Goal: Transaction & Acquisition: Purchase product/service

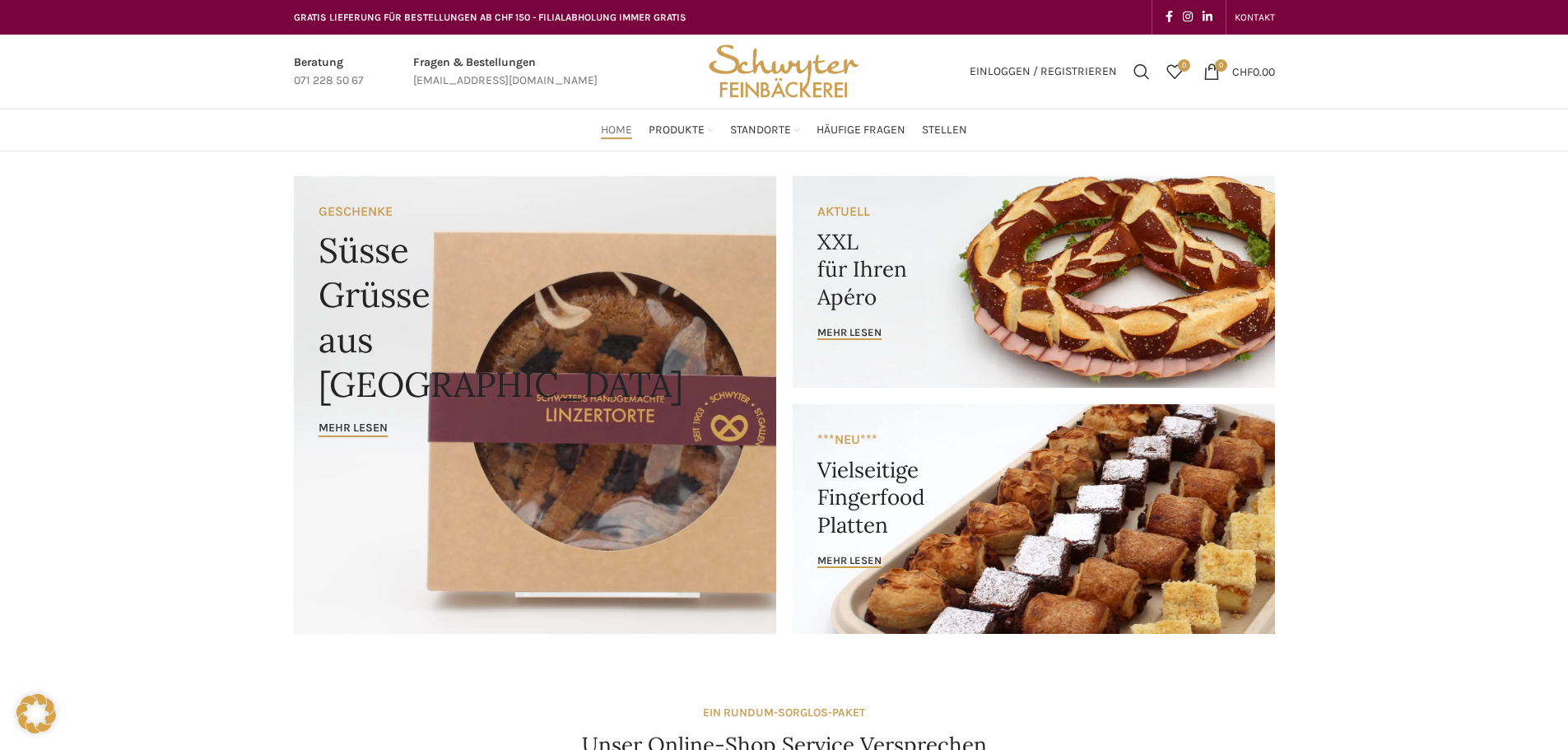
click at [973, 272] on link "Banner link" at bounding box center [1034, 282] width 482 height 212
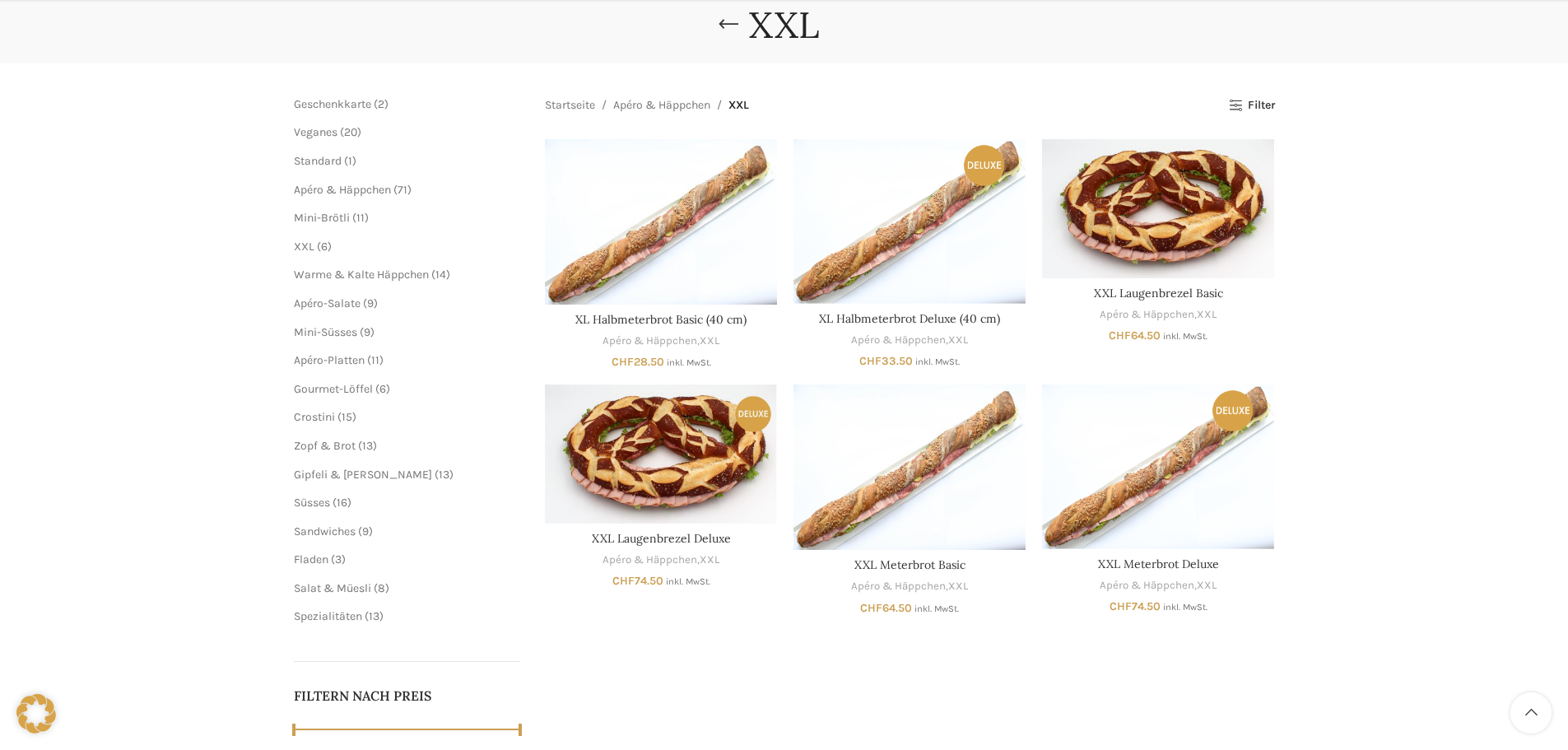
scroll to position [247, 0]
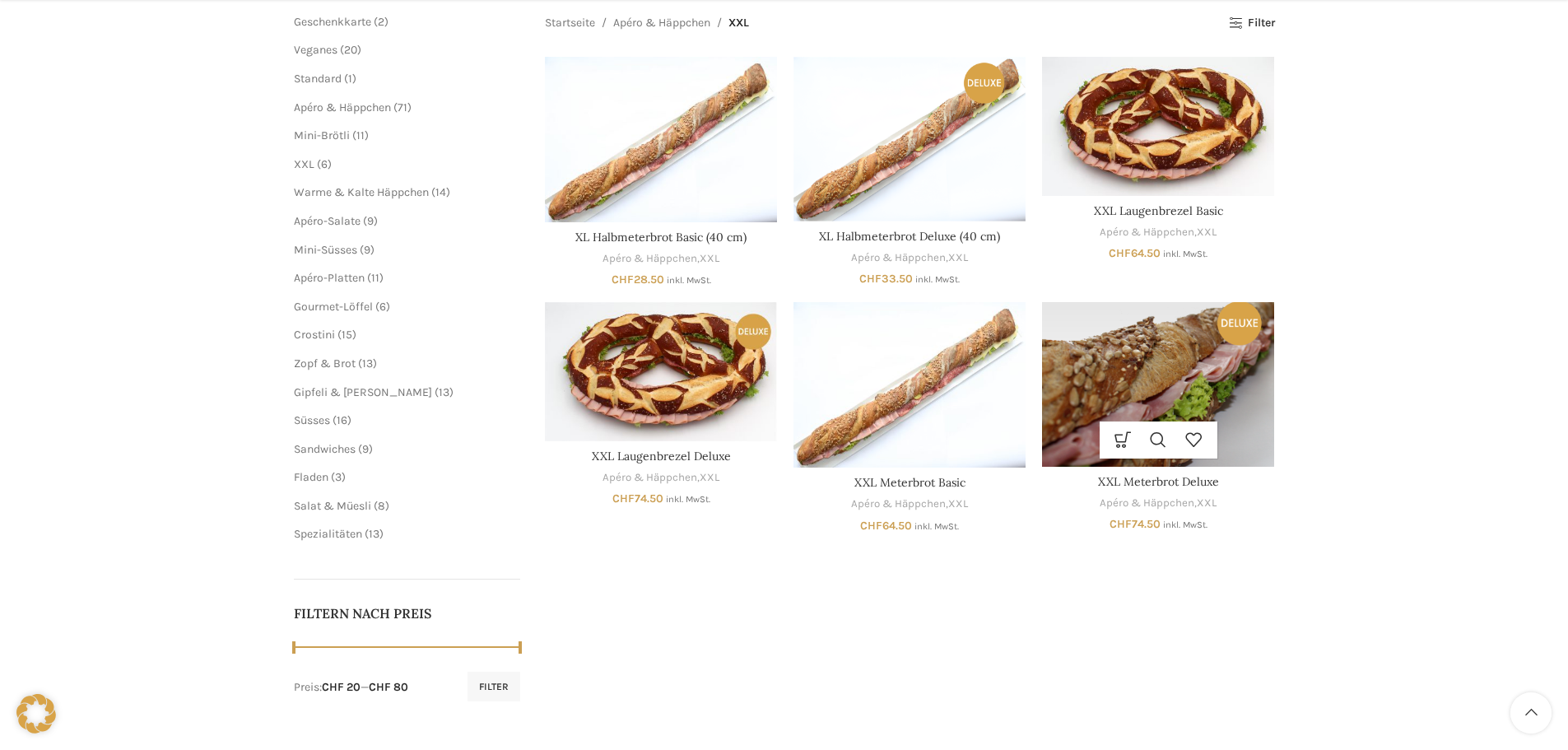
click at [1167, 366] on img "XXL Meterbrot Deluxe" at bounding box center [1158, 384] width 232 height 164
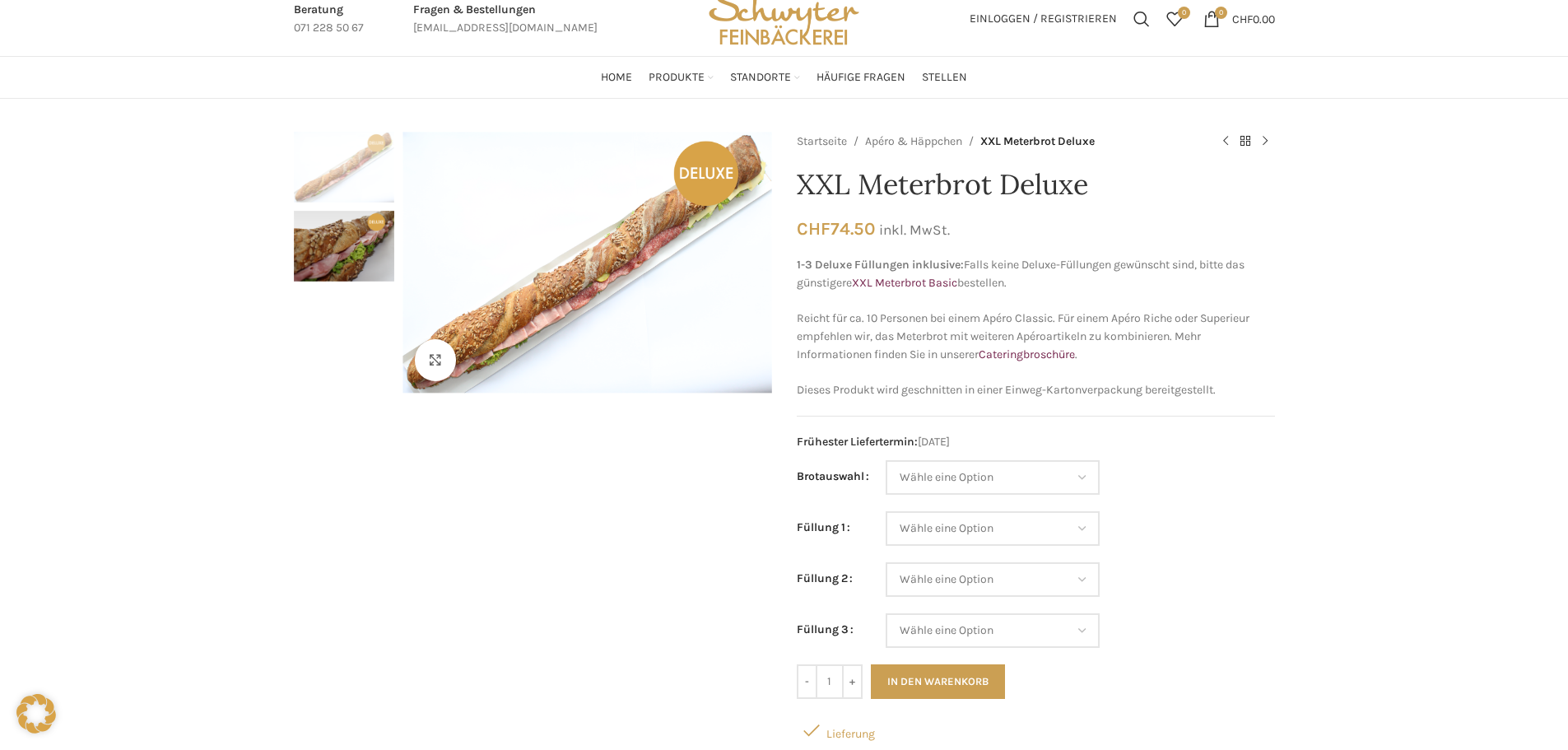
scroll to position [83, 0]
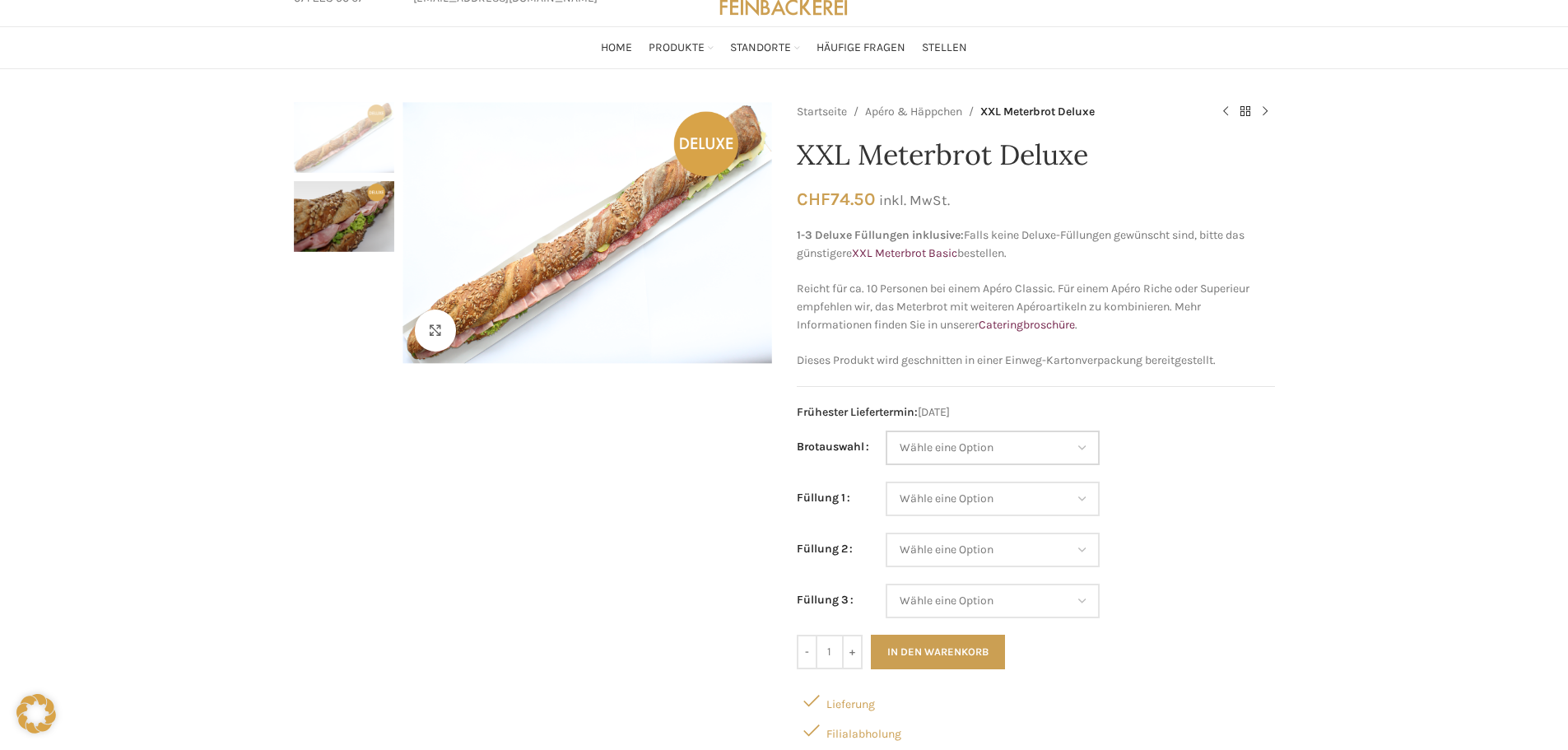
click at [936, 447] on select "Wähle eine Option Baguette Paillasse dunkel Paillasse knusper (Bild) Laugenbagu…" at bounding box center [992, 448] width 214 height 34
click at [966, 441] on select "Wähle eine Option Baguette Paillasse dunkel Paillasse knusper (Bild) Laugenbagu…" at bounding box center [992, 448] width 214 height 34
click at [886, 431] on select "Wähle eine Option Baguette Paillasse dunkel Paillasse knusper (Bild) Laugenbagu…" at bounding box center [992, 448] width 214 height 34
click at [987, 447] on select "Wähle eine Option Baguette Paillasse dunkel Paillasse knusper (Bild) Laugenbagu…" at bounding box center [992, 448] width 214 height 34
select select "Laugenbaguette"
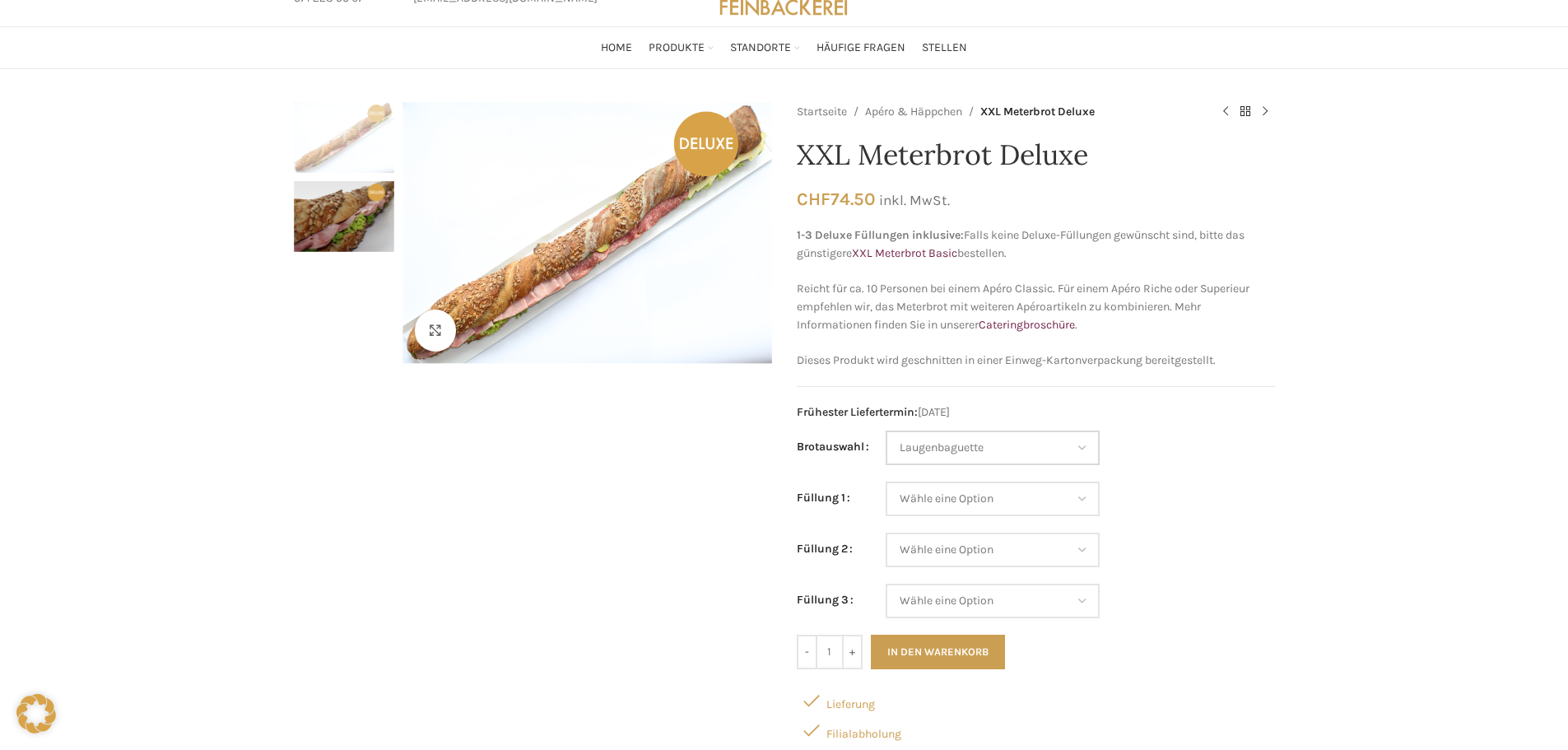
click at [886, 431] on select "Wähle eine Option Baguette Paillasse dunkel Paillasse knusper (Bild) Laugenbagu…" at bounding box center [992, 448] width 214 height 34
click at [964, 495] on select "Wähle eine Option Lachs (Deluxe) Roastbeef (Deluxe) Rohschinken (Deluxe) Mostbr…" at bounding box center [992, 499] width 214 height 34
click at [886, 482] on select "Wähle eine Option Lachs (Deluxe) Roastbeef (Deluxe) Rohschinken (Deluxe) Mostbr…" at bounding box center [992, 499] width 214 height 34
select select "Roastbeef (Deluxe)"
click at [967, 558] on select "Wähle eine Option Lachs (Deluxe) Roastbeef (Deluxe) Rohschinken (Deluxe) Mostbr…" at bounding box center [992, 550] width 214 height 34
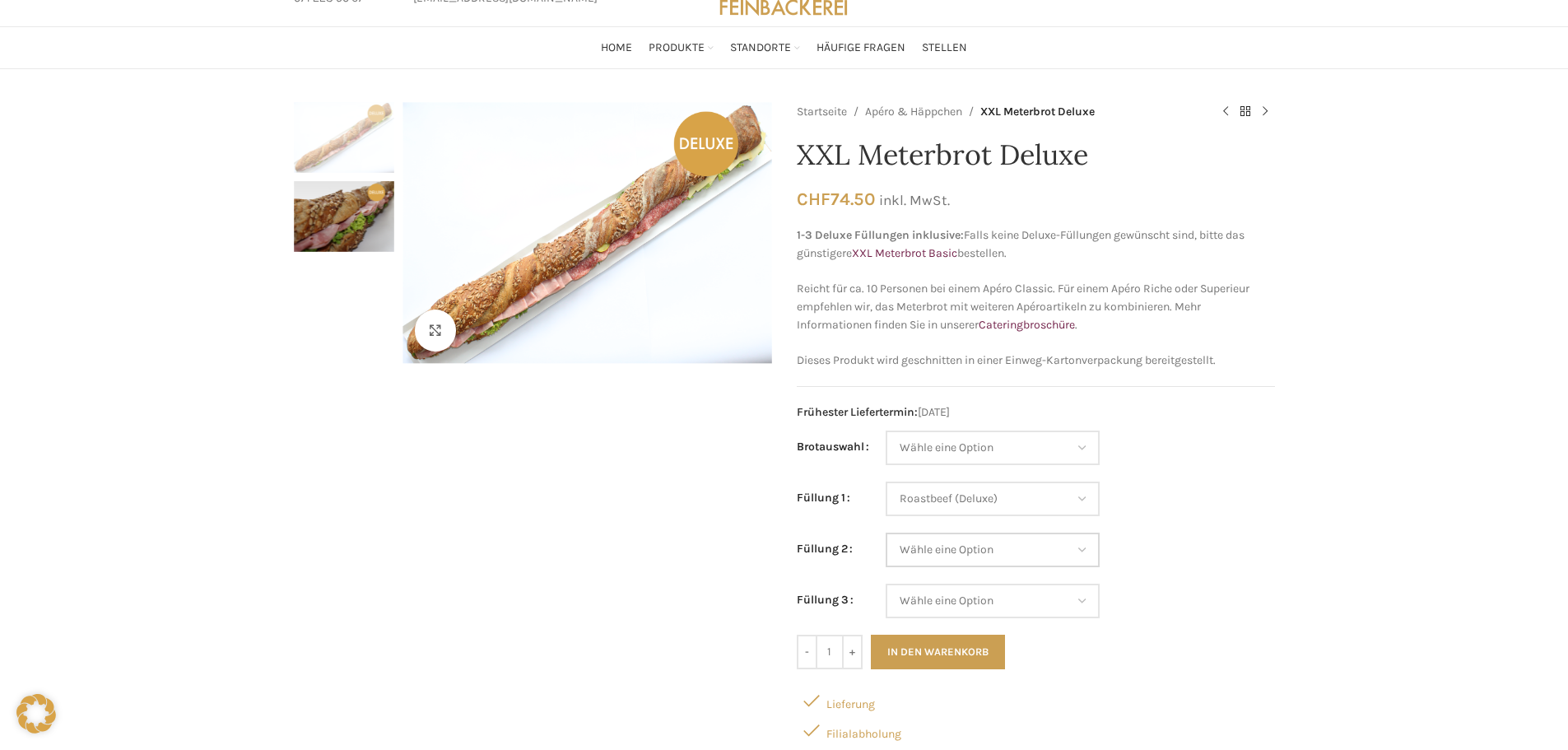
select select "Mostbröckli (Deluxe)"
click at [886, 533] on select "Wähle eine Option Lachs (Deluxe) Roastbeef (Deluxe) Rohschinken (Deluxe) Mostbr…" at bounding box center [992, 550] width 214 height 34
select select "Roastbeef (Deluxe)"
select select "Mostbröckli (Deluxe)"
click at [953, 610] on select "Wähle eine Option Lachs (Deluxe) Roastbeef (Deluxe) Rohschinken (Deluxe) Mostbr…" at bounding box center [992, 601] width 214 height 34
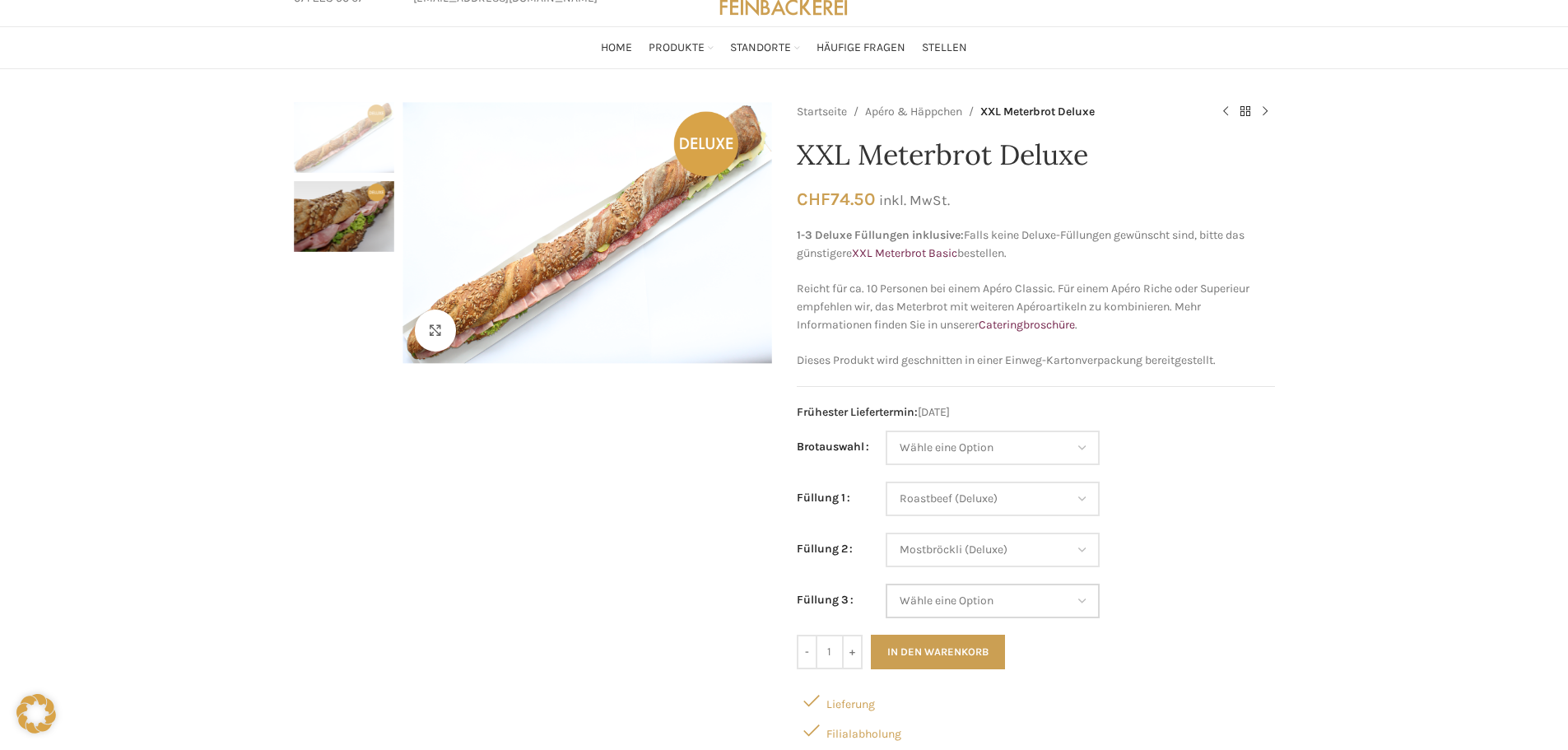
select select "Lachs (Deluxe)"
click at [886, 584] on select "Wähle eine Option Lachs (Deluxe) Roastbeef (Deluxe) Rohschinken (Deluxe) Mostbr…" at bounding box center [992, 601] width 214 height 34
select select "Roastbeef (Deluxe)"
select select "Mostbröckli (Deluxe)"
select select "Lachs (Deluxe)"
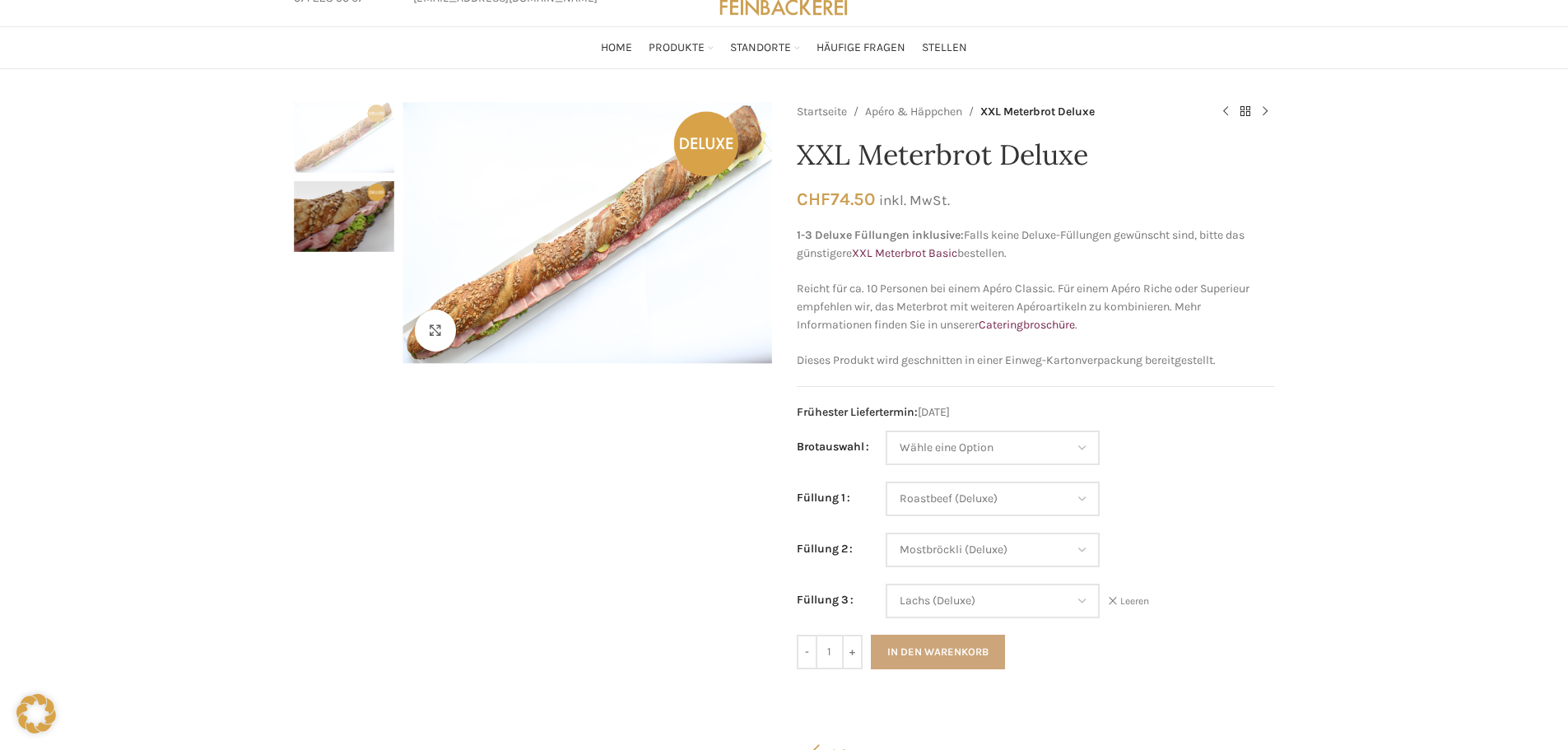
click at [921, 657] on button "In den Warenkorb" at bounding box center [938, 653] width 134 height 34
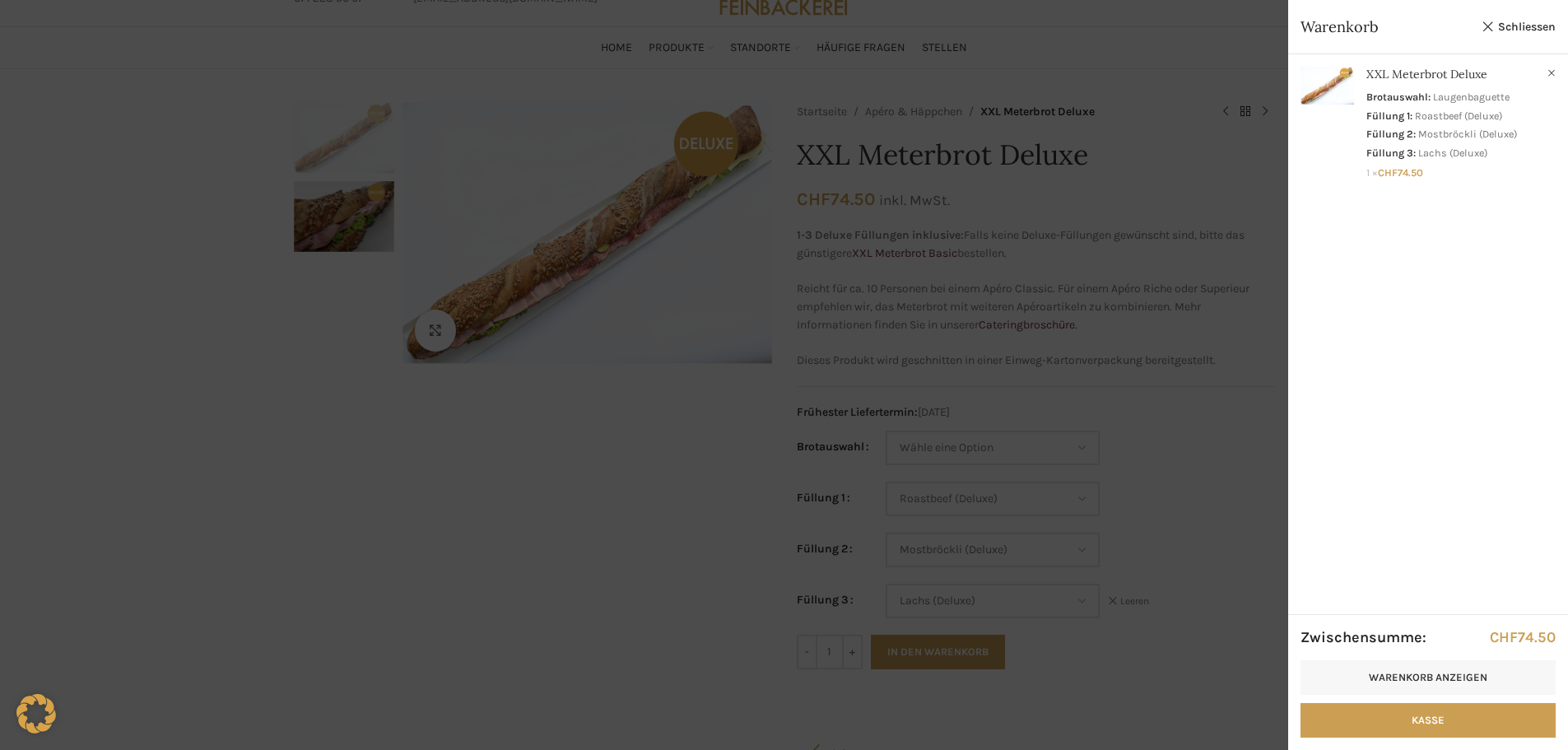
click at [206, 282] on div at bounding box center [784, 375] width 1568 height 750
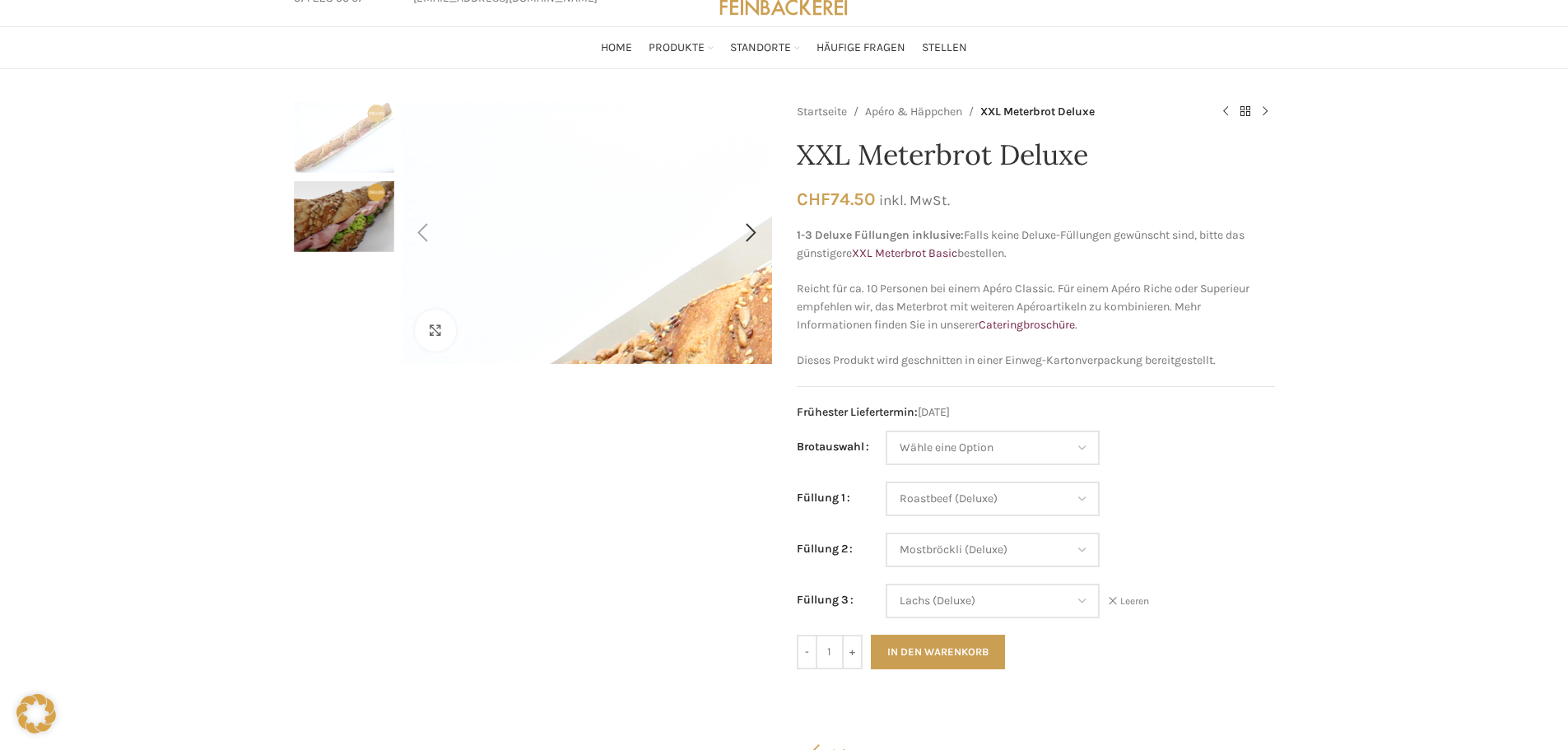
scroll to position [0, 0]
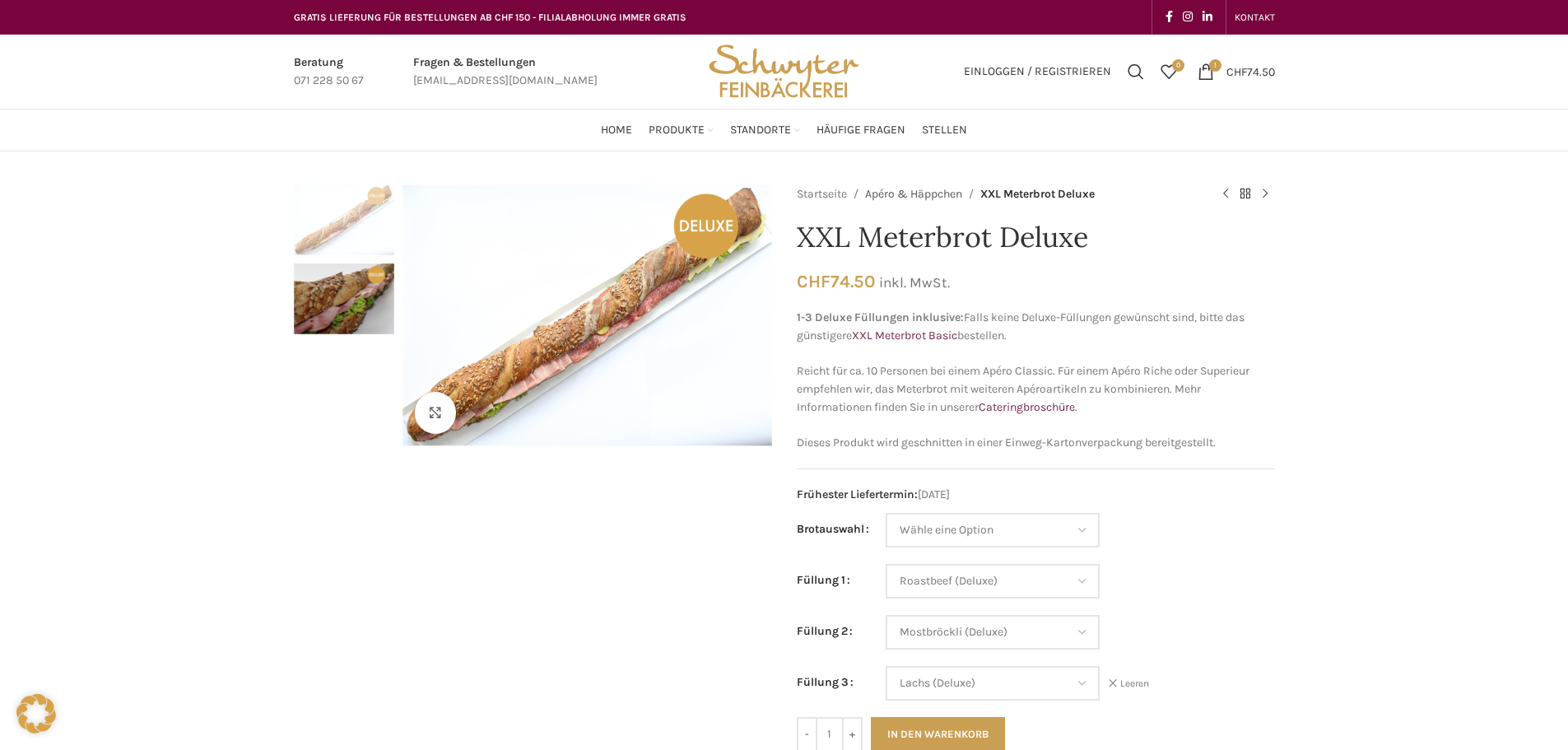
click at [924, 196] on link "Apéro & Häppchen" at bounding box center [913, 194] width 97 height 18
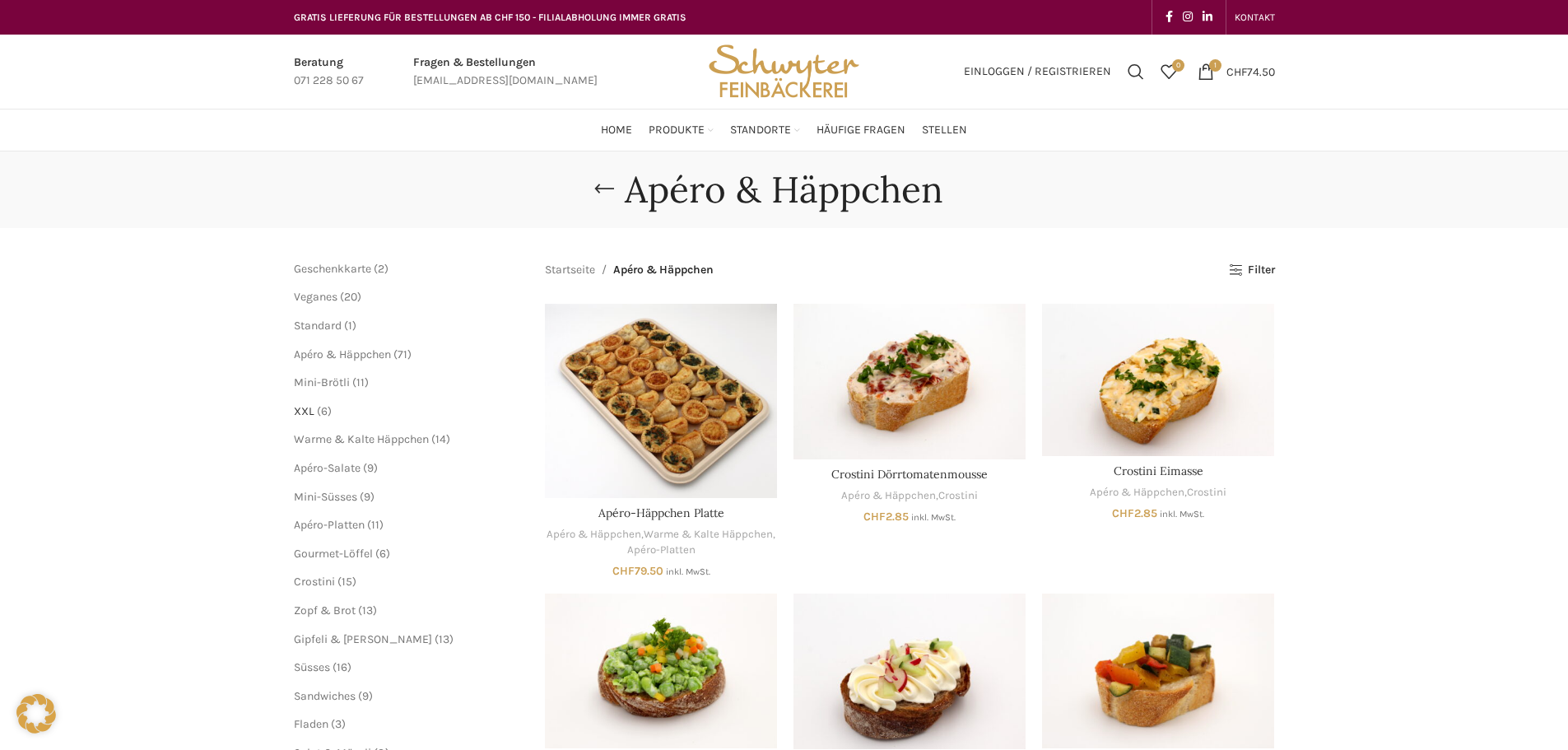
click at [305, 411] on span "XXL" at bounding box center [304, 411] width 21 height 14
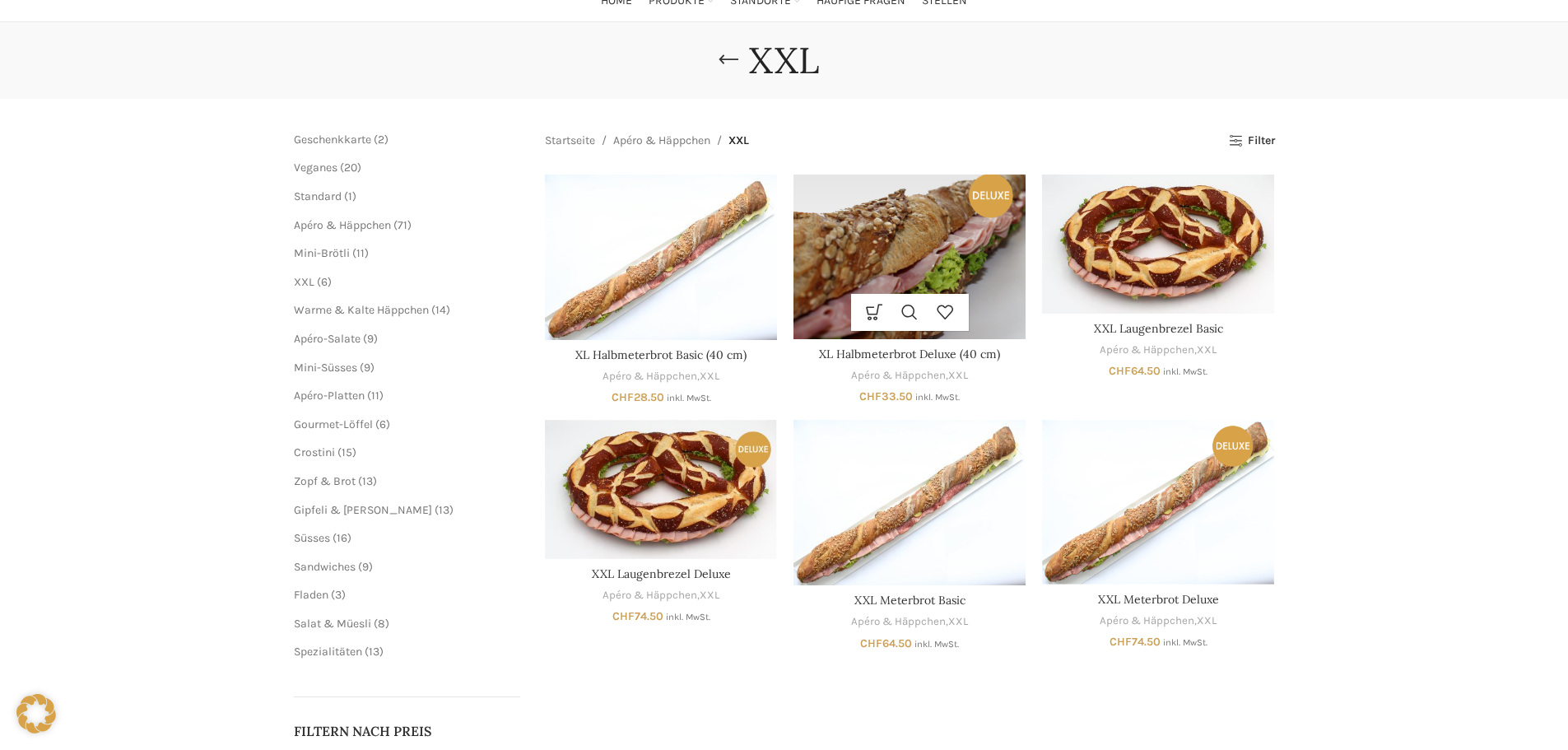
scroll to position [165, 0]
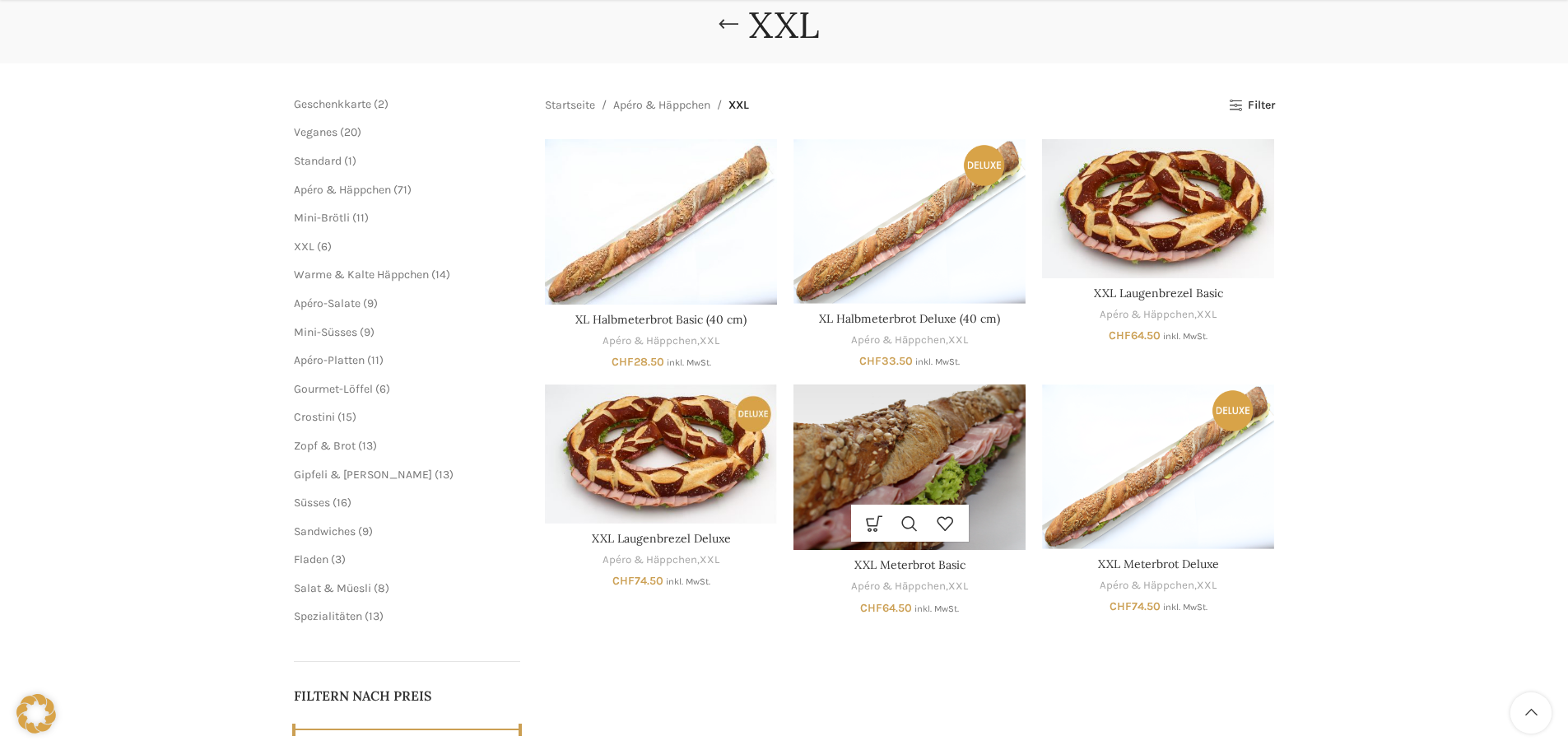
click at [897, 454] on img "XXL Meterbrot Basic" at bounding box center [909, 467] width 232 height 166
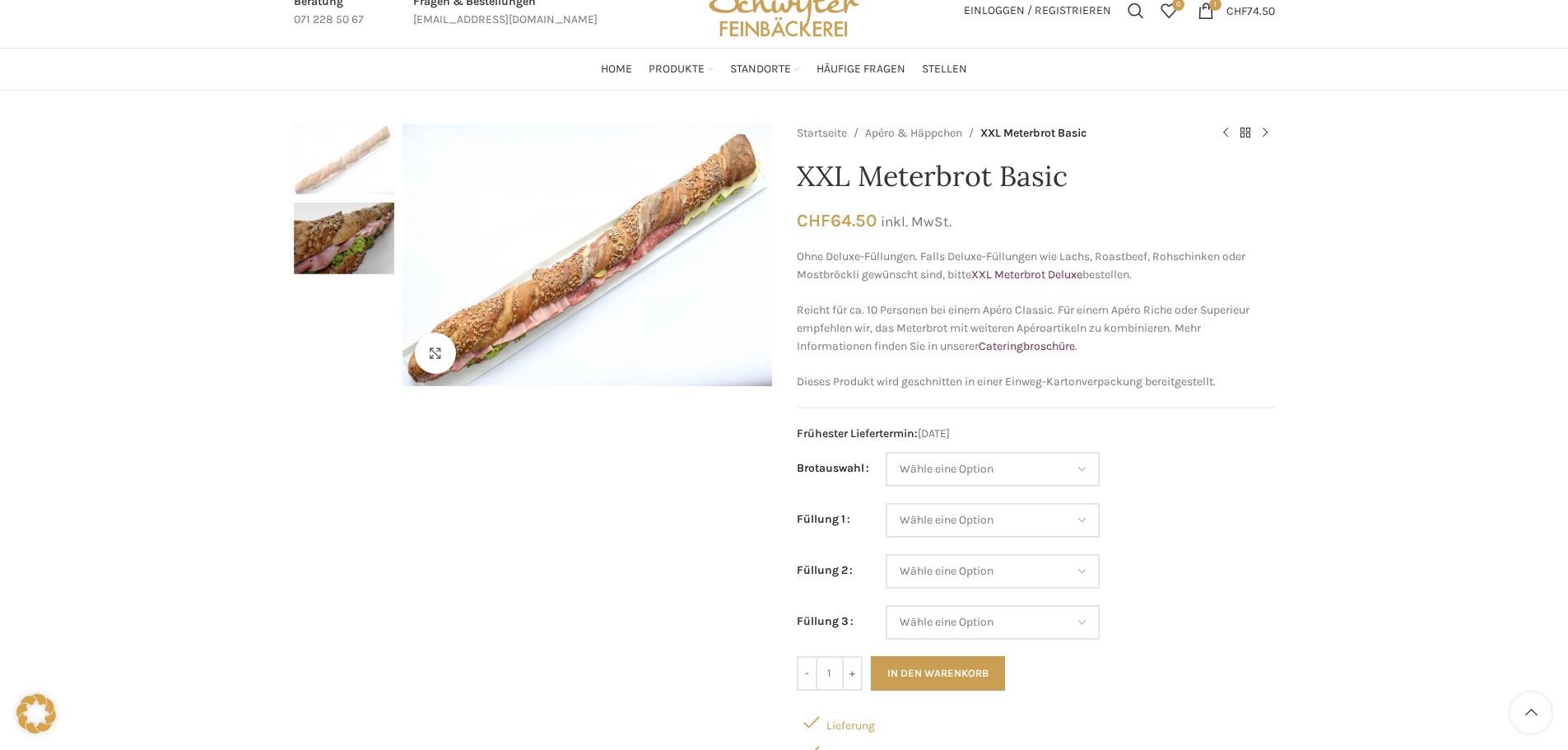
scroll to position [165, 0]
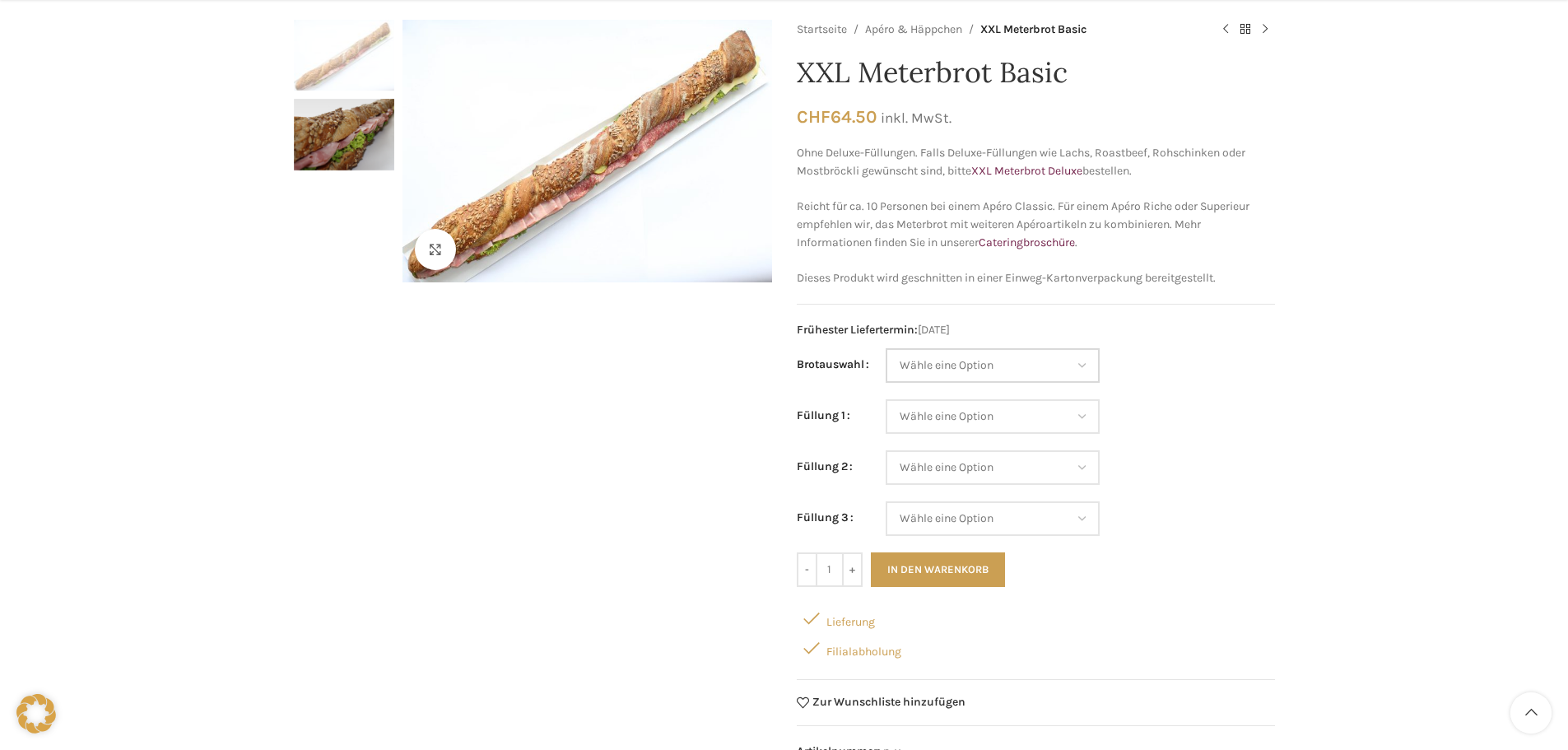
click at [949, 378] on select "Wähle eine Option Baguette Paillasse dunkel Paillasse knusper (Bild) Laugenbagu…" at bounding box center [992, 366] width 214 height 34
click at [886, 348] on select "Wähle eine Option Baguette Paillasse dunkel Paillasse knusper (Bild) Laugenbagu…" at bounding box center [992, 366] width 214 height 34
click at [977, 356] on select "Wähle eine Option Baguette Paillasse dunkel Paillasse knusper (Bild) Laugenbagu…" at bounding box center [992, 366] width 214 height 34
click at [886, 348] on select "Wähle eine Option Baguette Paillasse dunkel Paillasse knusper (Bild) Laugenbagu…" at bounding box center [992, 366] width 214 height 34
select select "Paillasse knusper (Bild)"
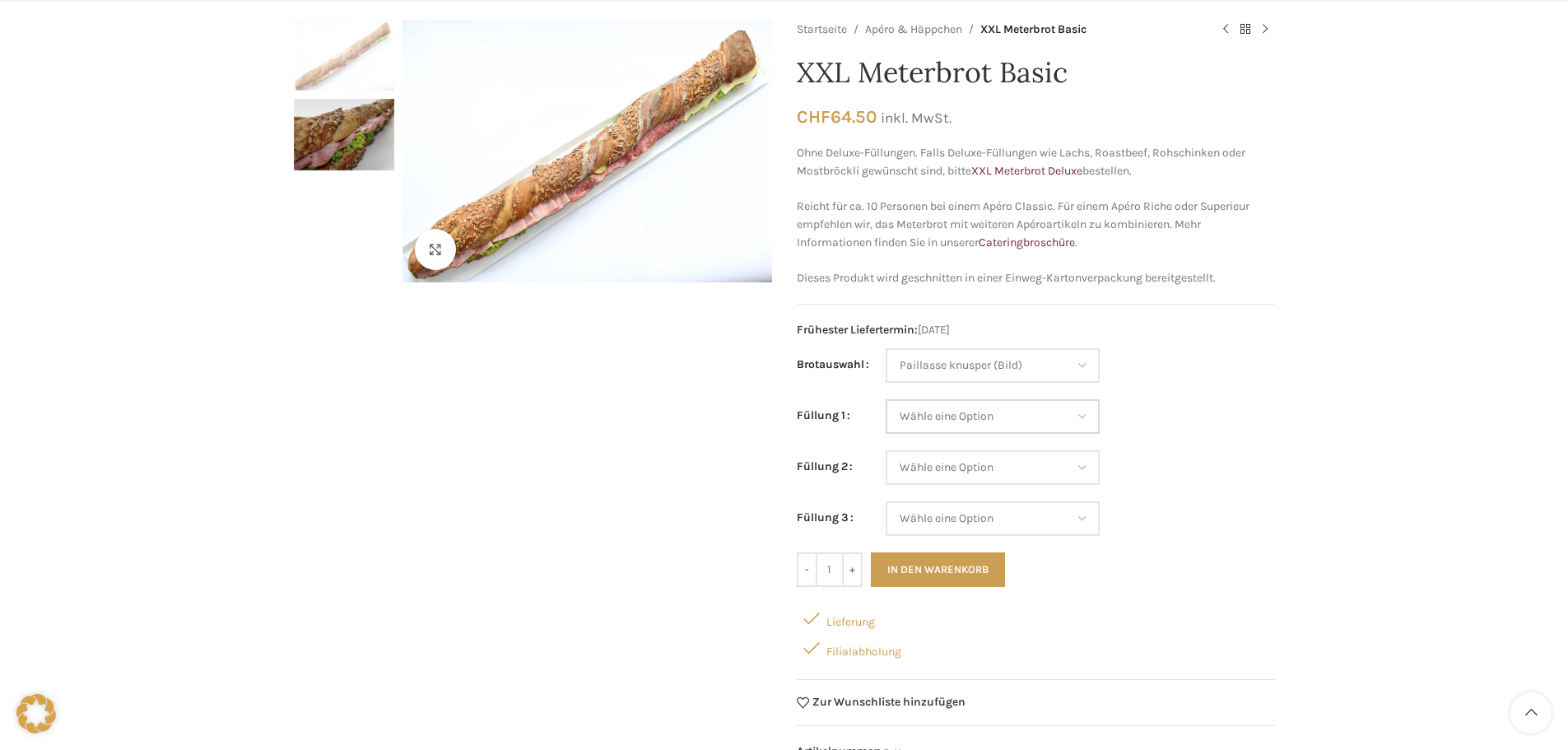
click at [948, 417] on select "Wähle eine Option Salami Schinken Fleischkäse Trutenschinken Appenzellerkäse Gr…" at bounding box center [992, 416] width 214 height 34
select select "Eimasse"
click at [886, 399] on select "Wähle eine Option Salami Schinken Fleischkäse Trutenschinken Appenzellerkäse Gr…" at bounding box center [992, 416] width 214 height 34
select select "Paillasse knusper (Bild)"
select select "Eimasse"
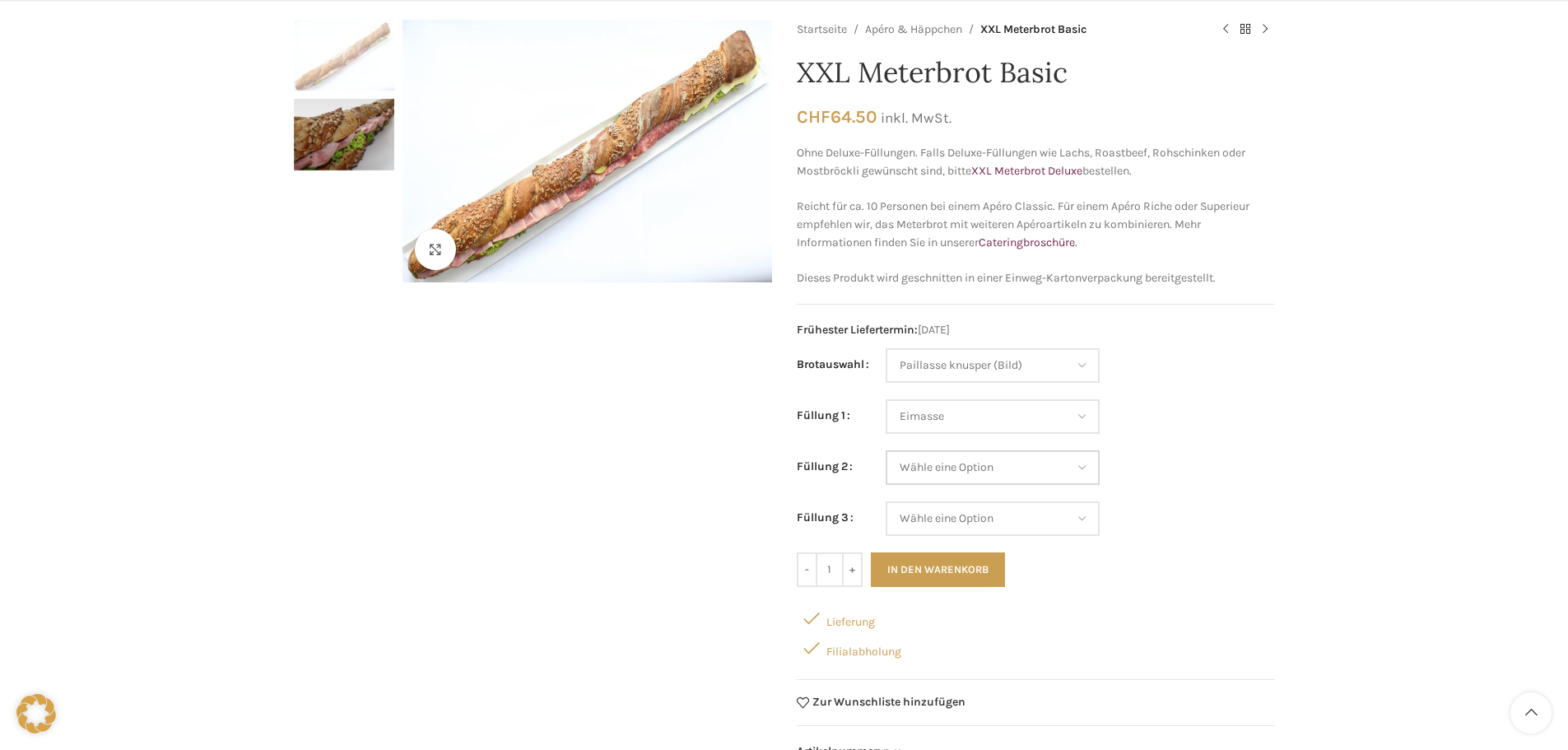
click at [953, 466] on select "Wähle eine Option Salami Schinken Fleischkäse Trutenschinken Appenzellerkäse Gr…" at bounding box center [992, 468] width 214 height 34
select select "Eimasse"
click at [886, 451] on select "Wähle eine Option Salami Schinken Fleischkäse Trutenschinken Appenzellerkäse Gr…" at bounding box center [992, 468] width 214 height 34
select select "Paillasse knusper (Bild)"
select select "Eimasse"
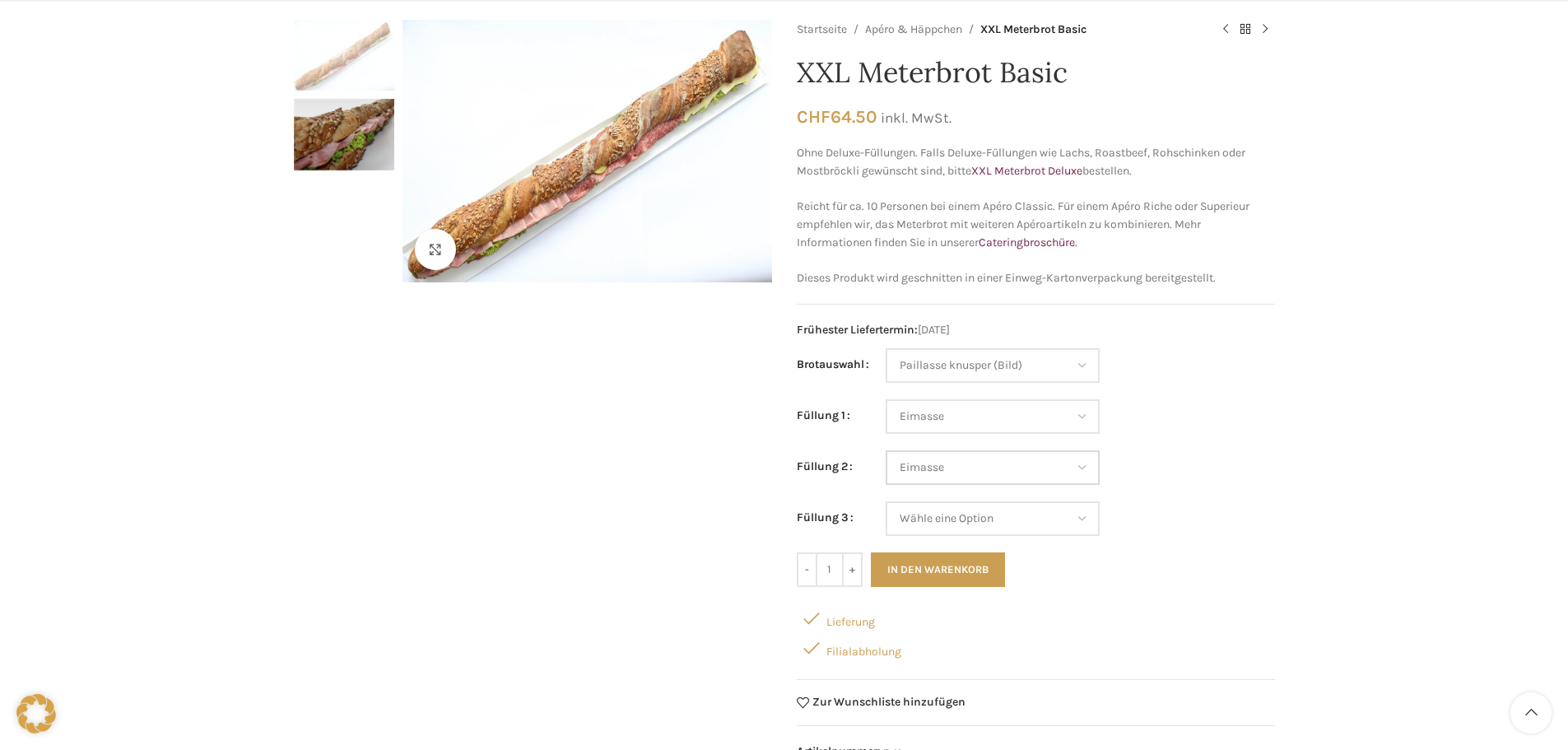
select select "Eimasse"
click at [979, 512] on select "Wähle eine Option Salami Schinken Fleischkäse Trutenschinken Appenzellerkäse Gr…" at bounding box center [992, 519] width 214 height 34
select select "Eimasse"
click at [886, 502] on select "Wähle eine Option Salami Schinken Fleischkäse Trutenschinken Appenzellerkäse Gr…" at bounding box center [992, 519] width 214 height 34
select select "Paillasse knusper (Bild)"
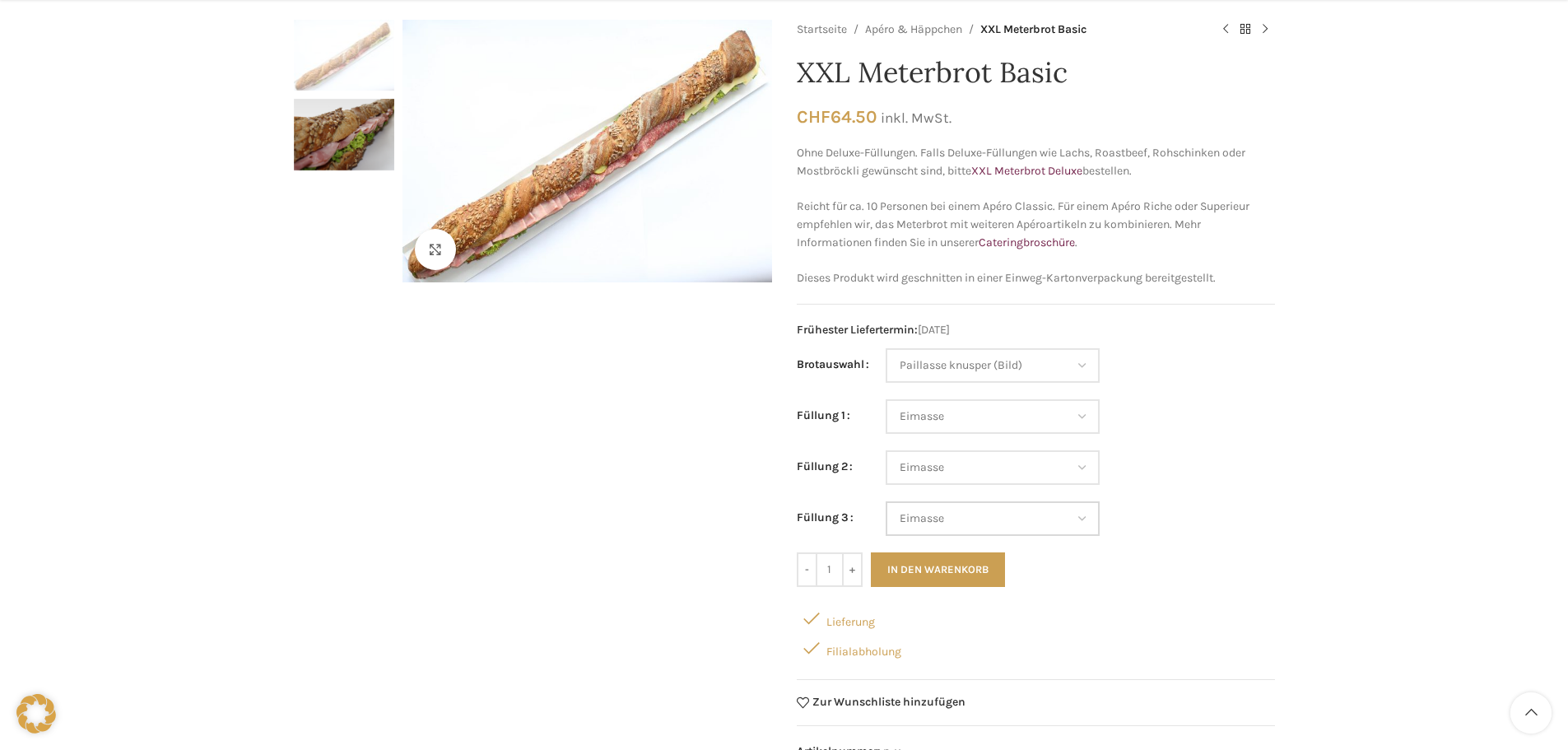
select select "Eimasse"
click at [955, 564] on button "In den Warenkorb" at bounding box center [938, 570] width 134 height 34
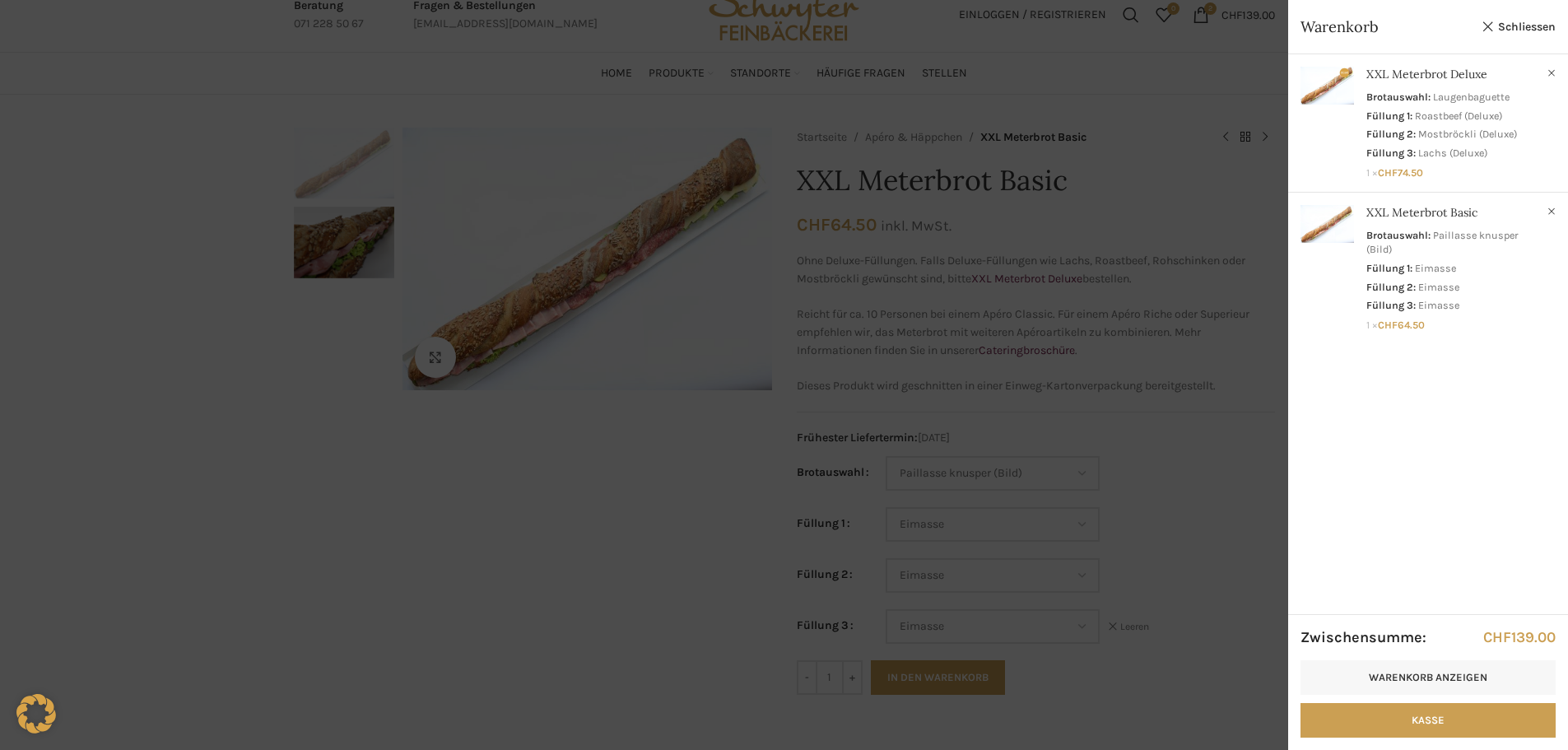
scroll to position [0, 0]
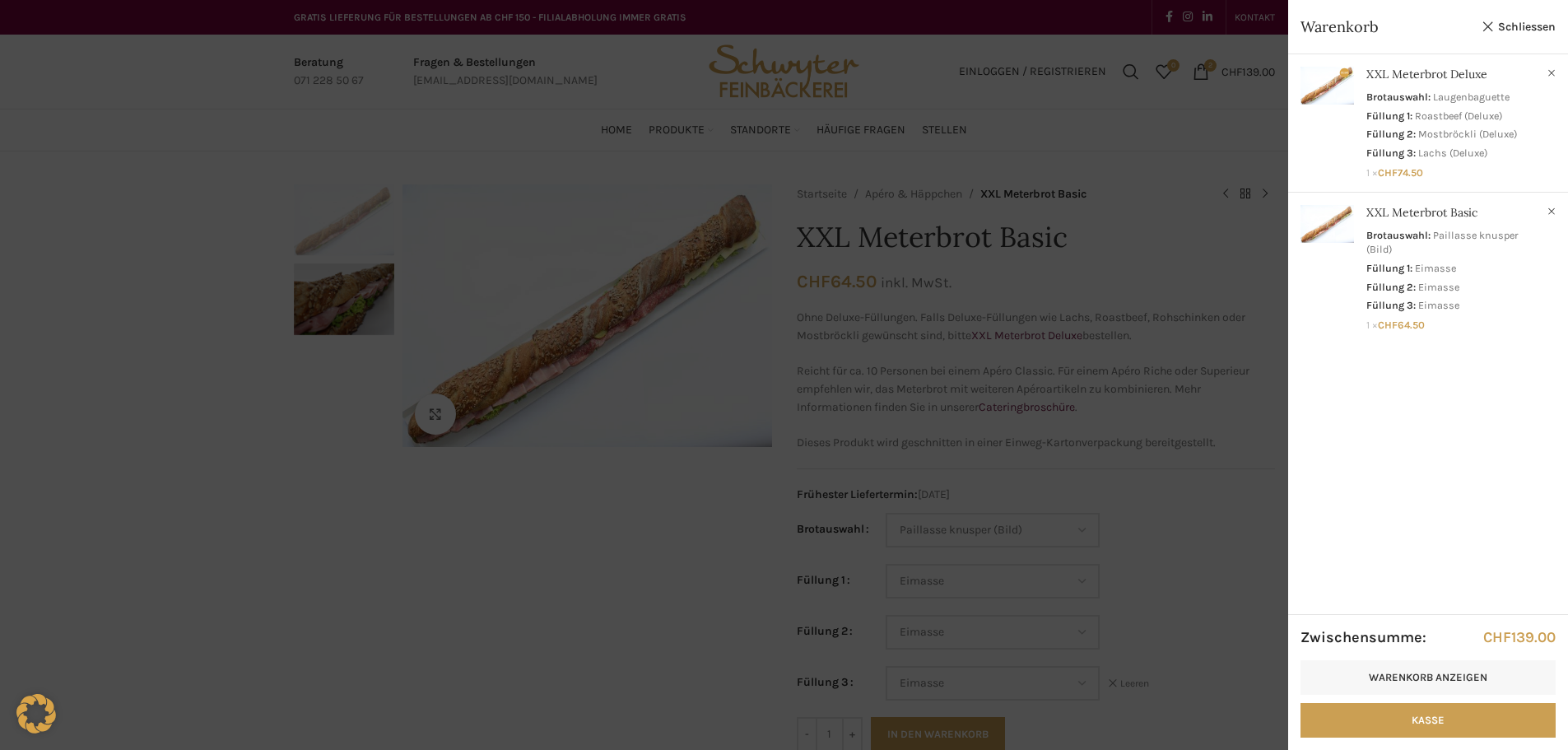
click at [457, 550] on div at bounding box center [784, 375] width 1568 height 750
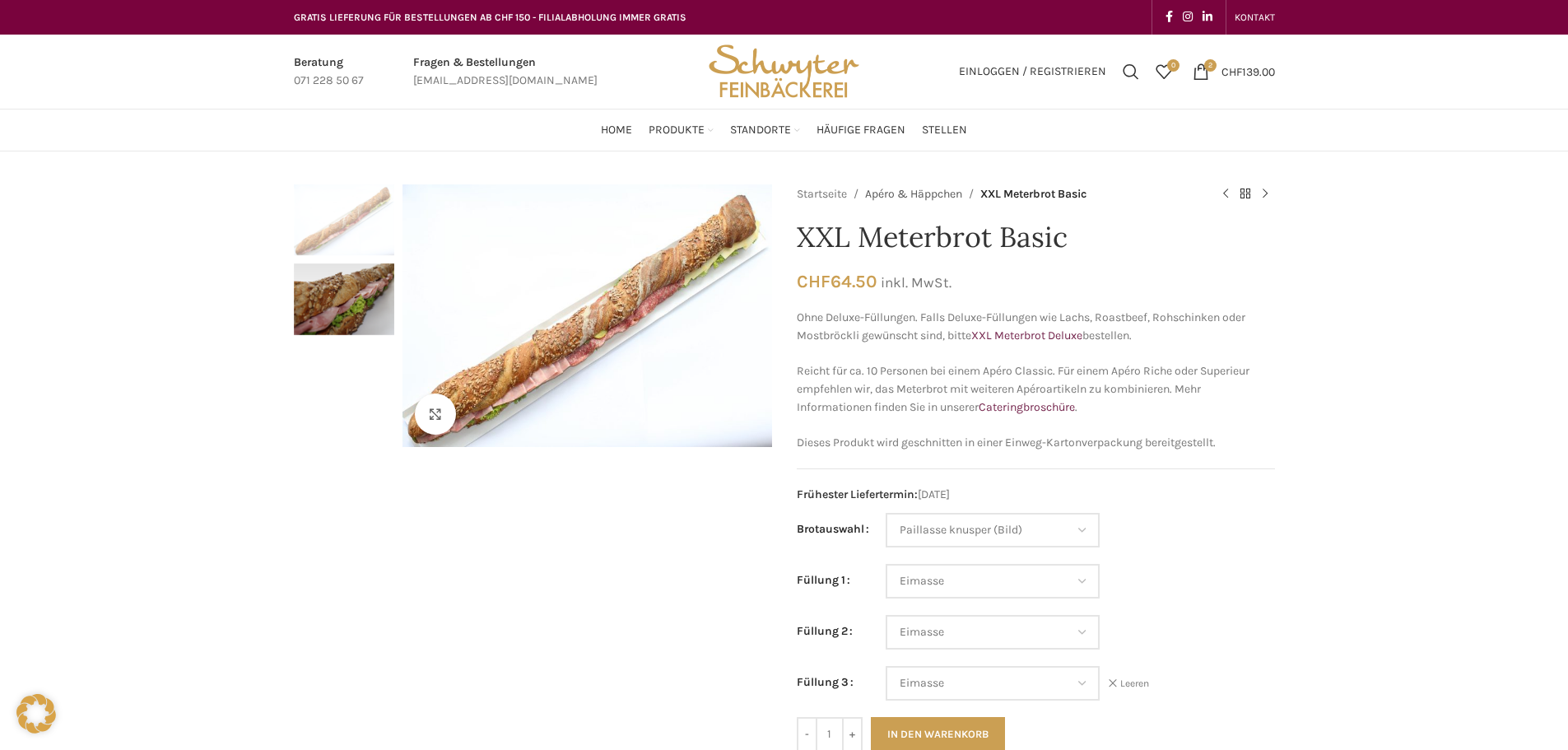
click at [908, 190] on link "Apéro & Häppchen" at bounding box center [913, 194] width 97 height 18
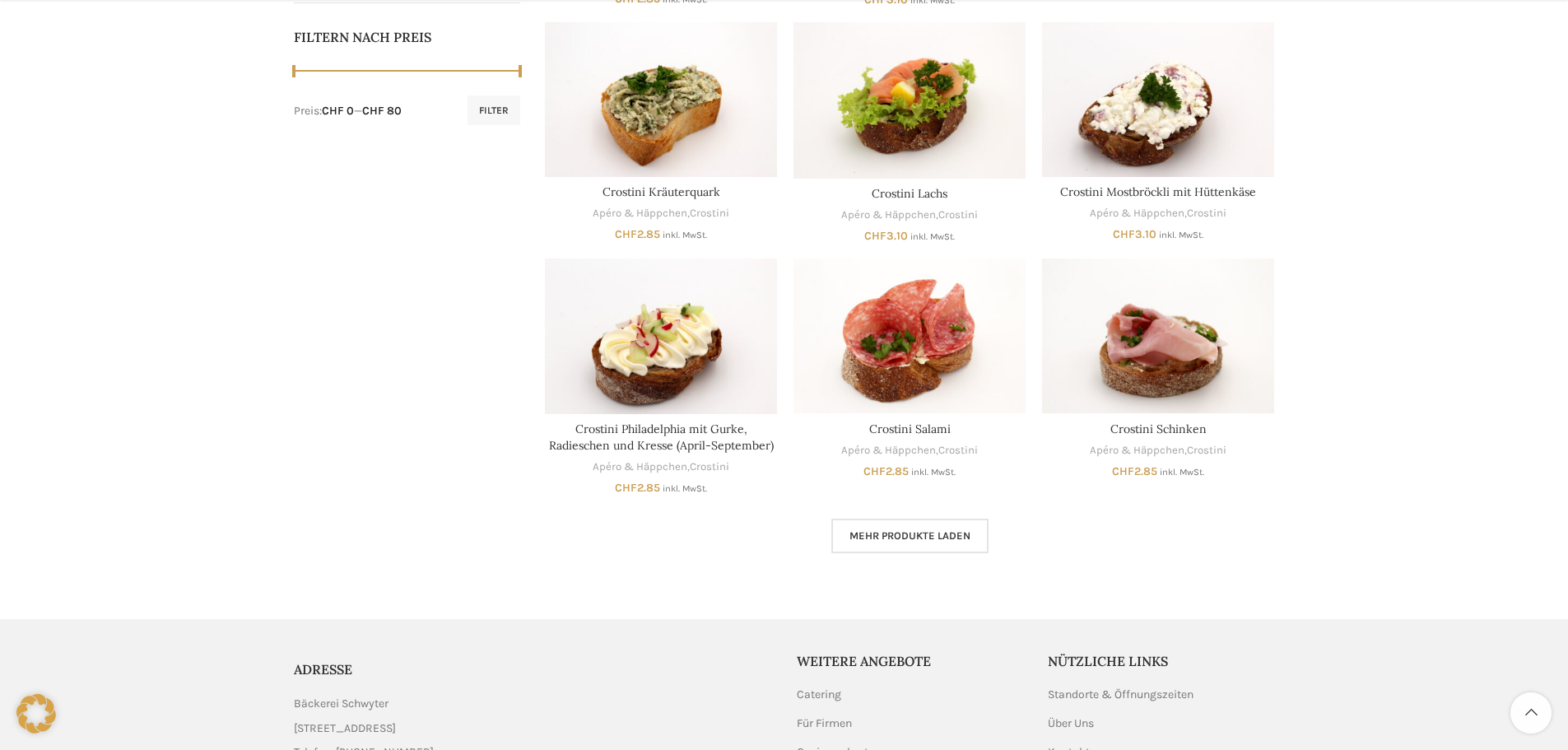
scroll to position [1004, 0]
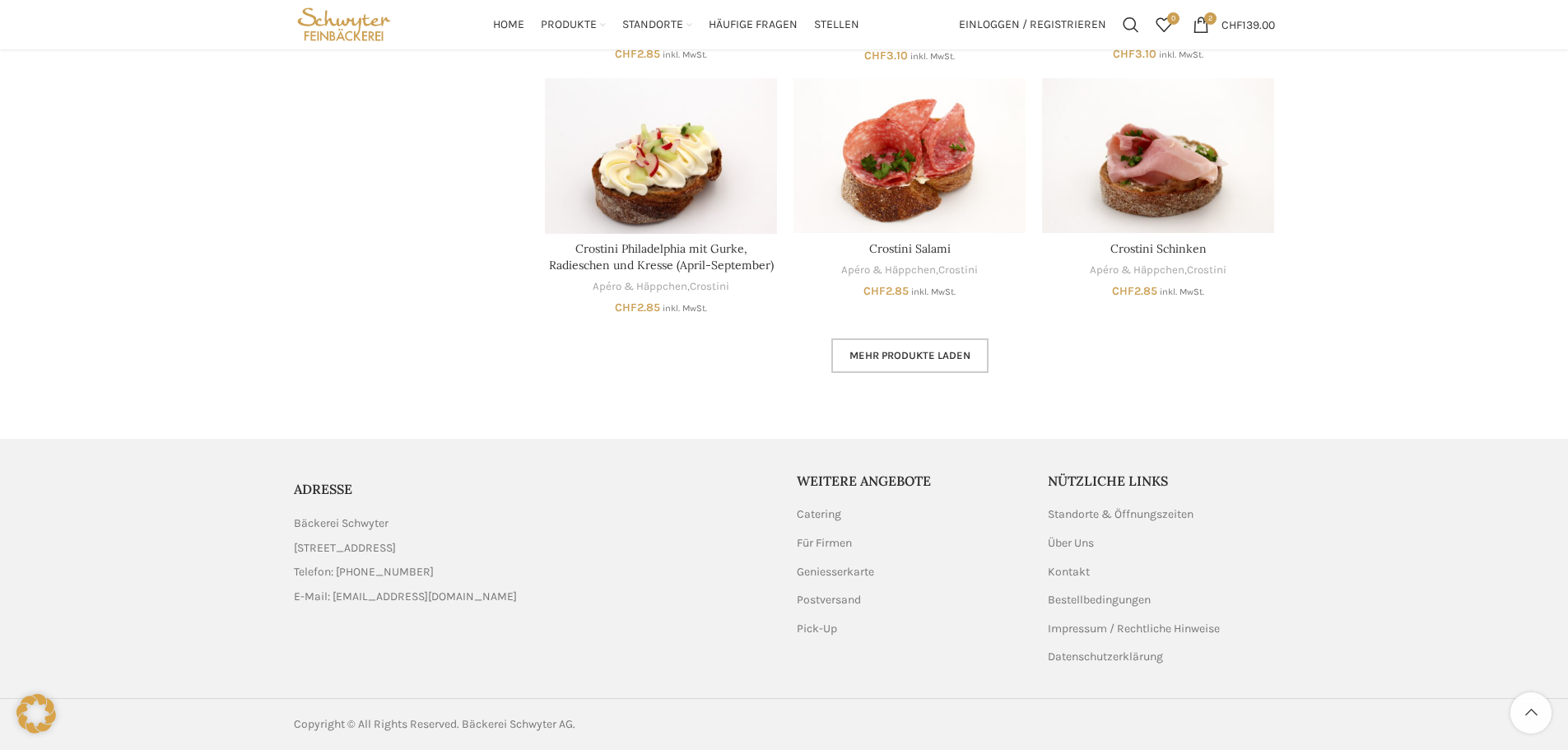
click at [915, 361] on span "Mehr Produkte laden" at bounding box center [910, 355] width 121 height 13
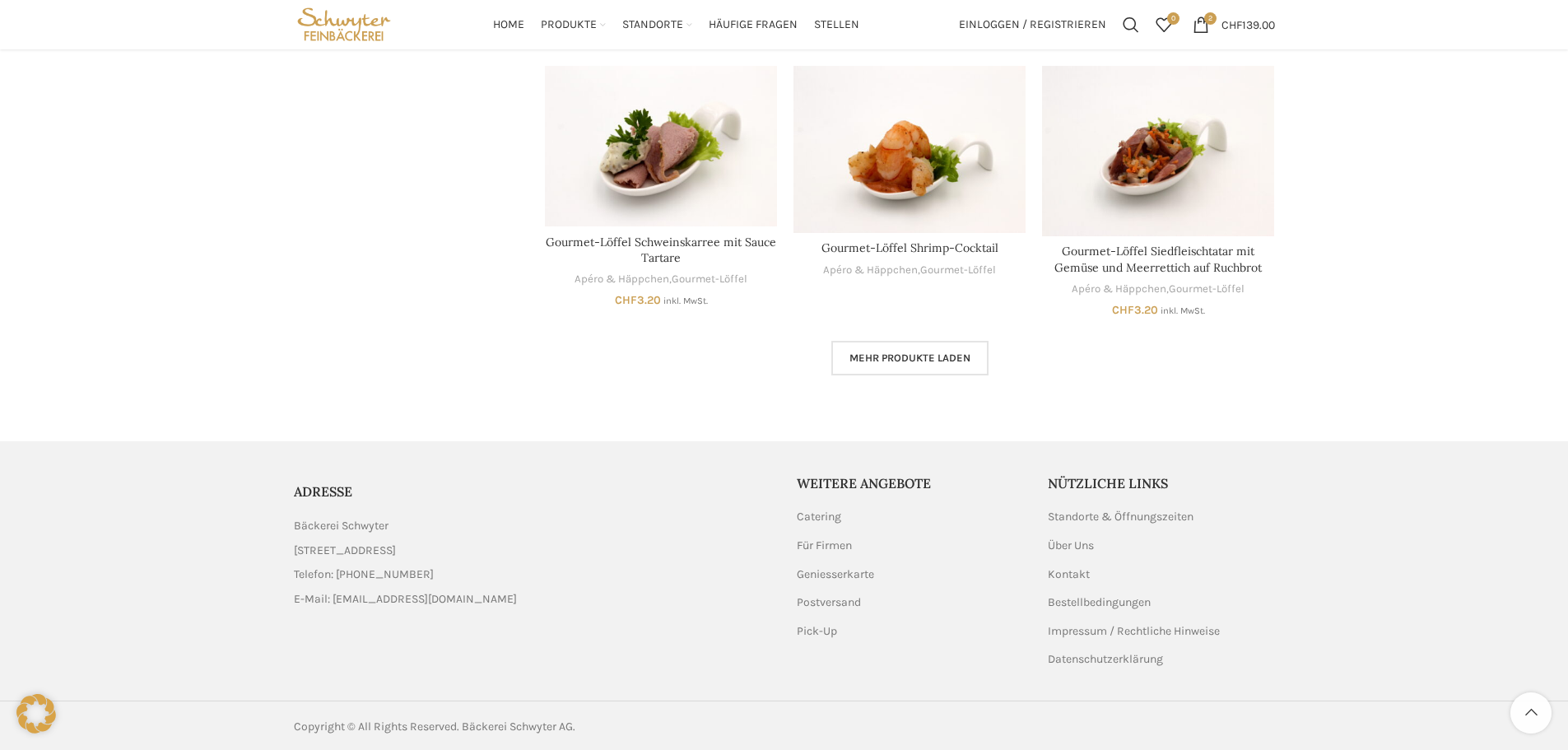
scroll to position [2078, 0]
click at [940, 352] on span "Mehr Produkte laden" at bounding box center [910, 355] width 121 height 13
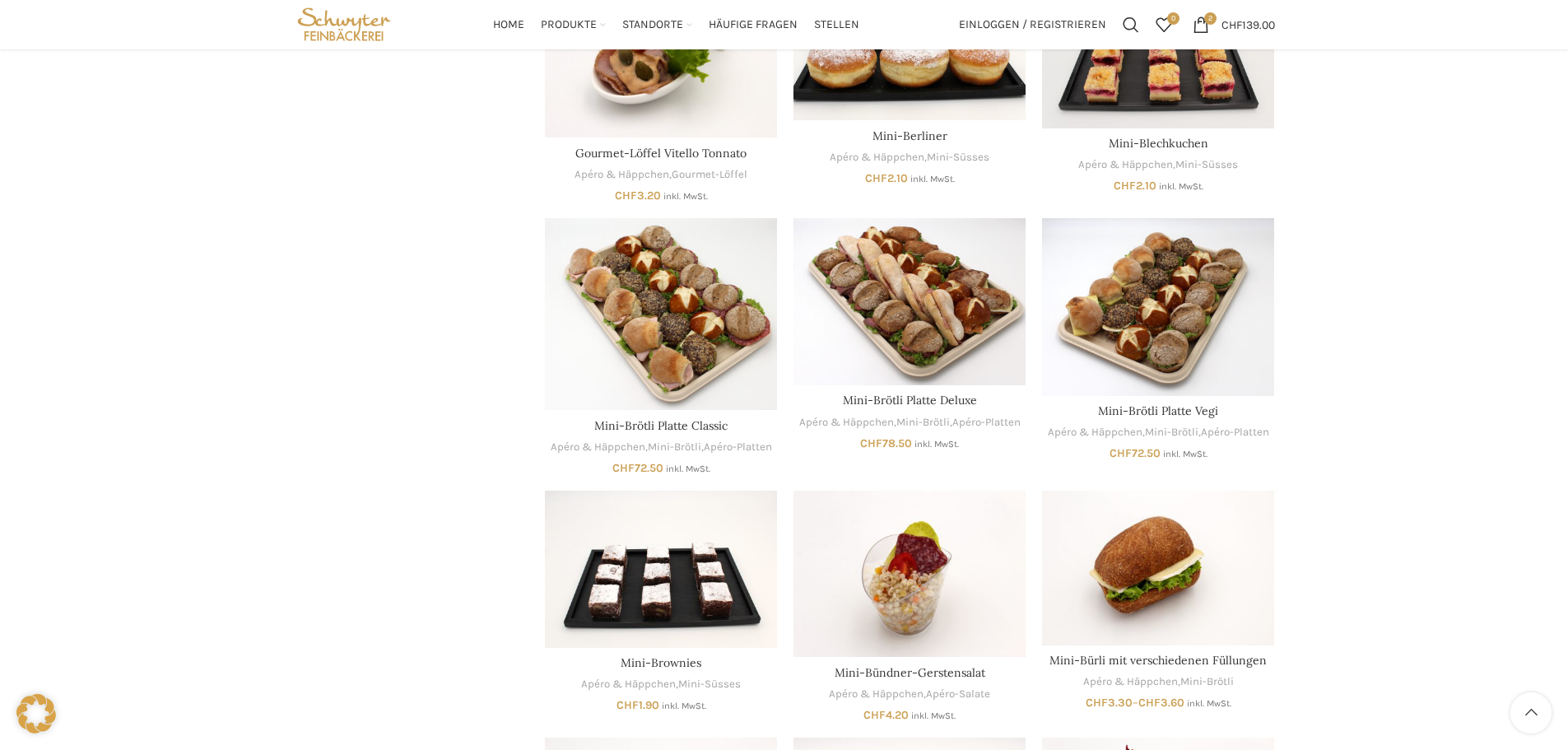
scroll to position [2272, 0]
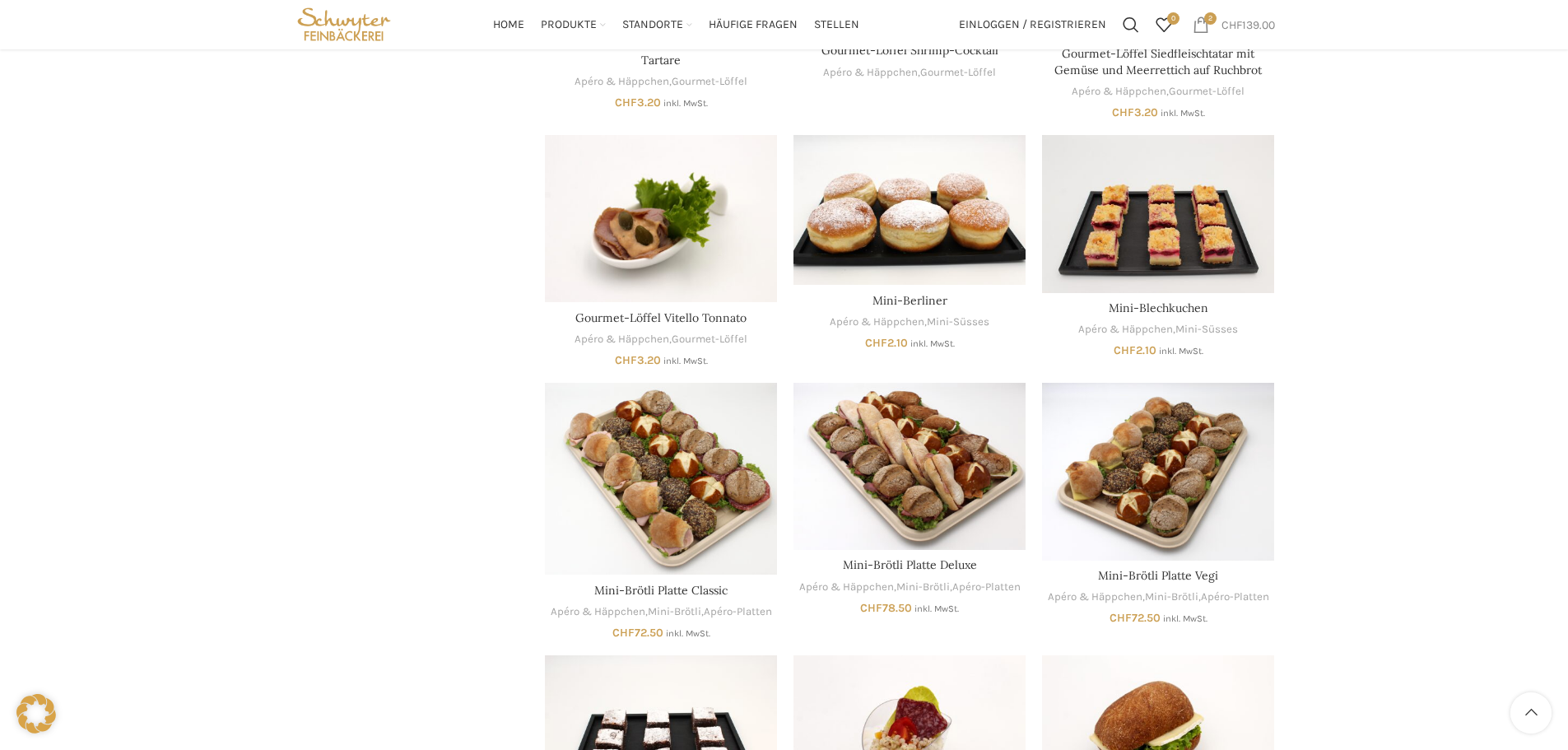
click at [1200, 30] on span "2 items" at bounding box center [1201, 24] width 16 height 16
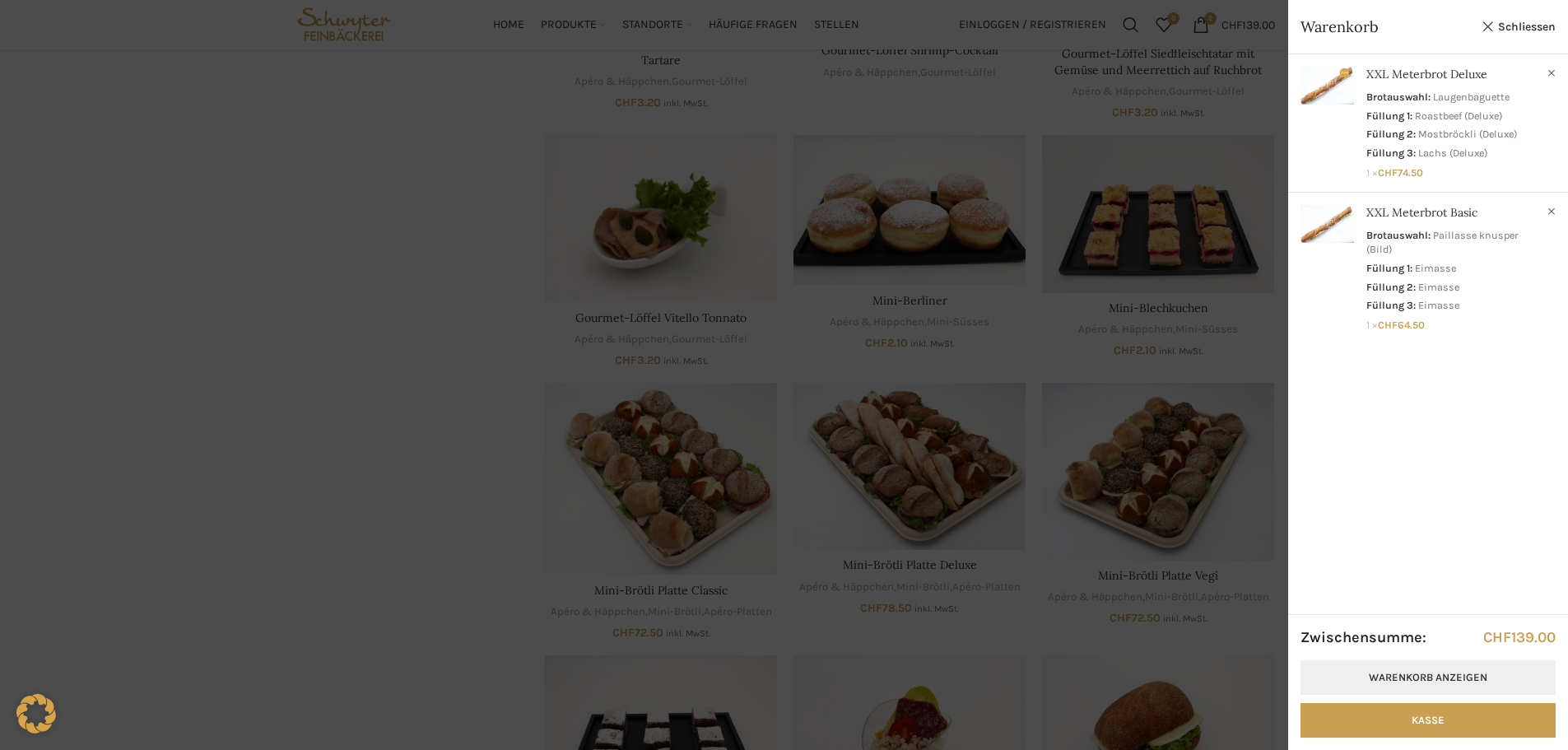
click at [1422, 686] on link "Warenkorb anzeigen" at bounding box center [1428, 678] width 255 height 34
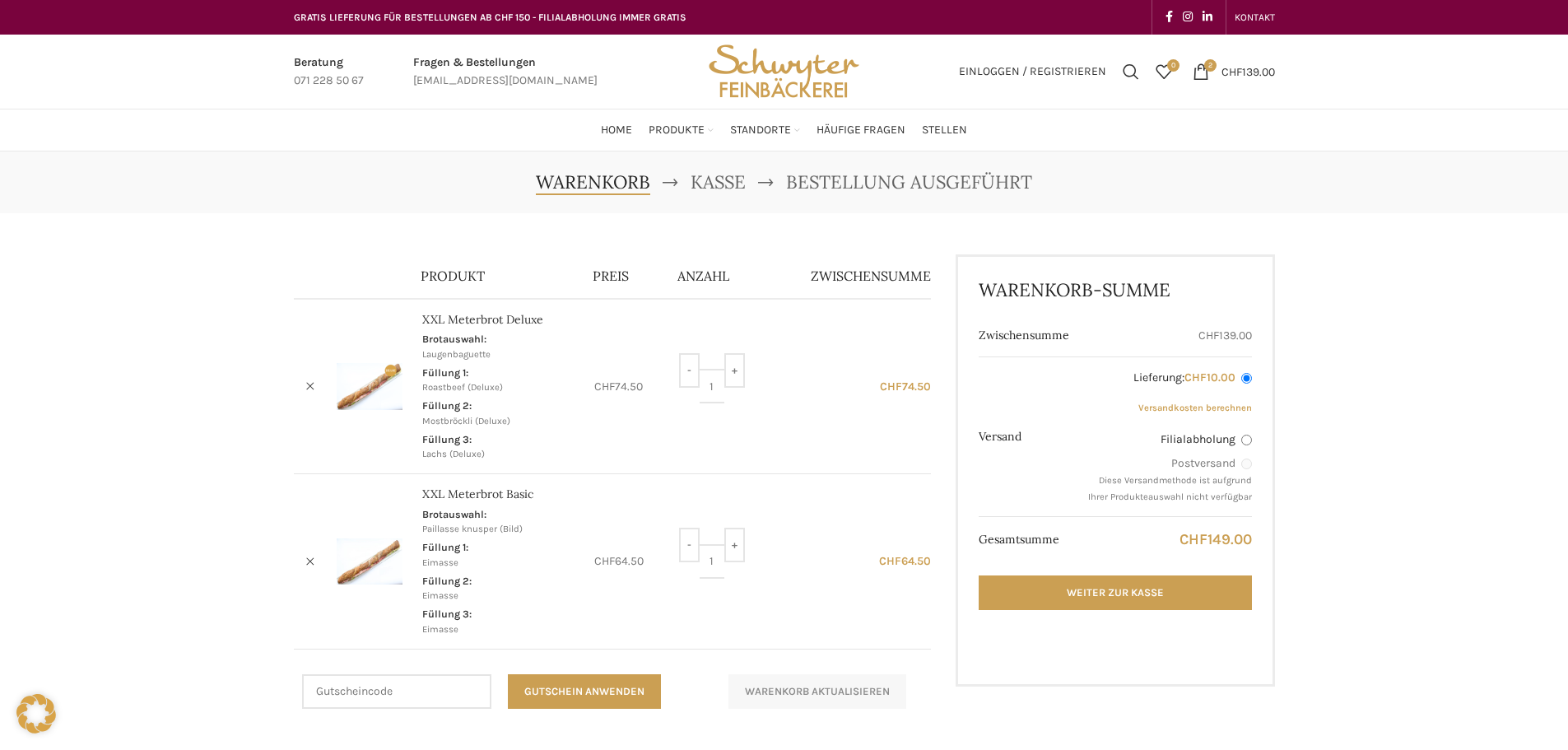
click at [1248, 443] on input "Filialabholung" at bounding box center [1247, 441] width 10 height 10
radio input "true"
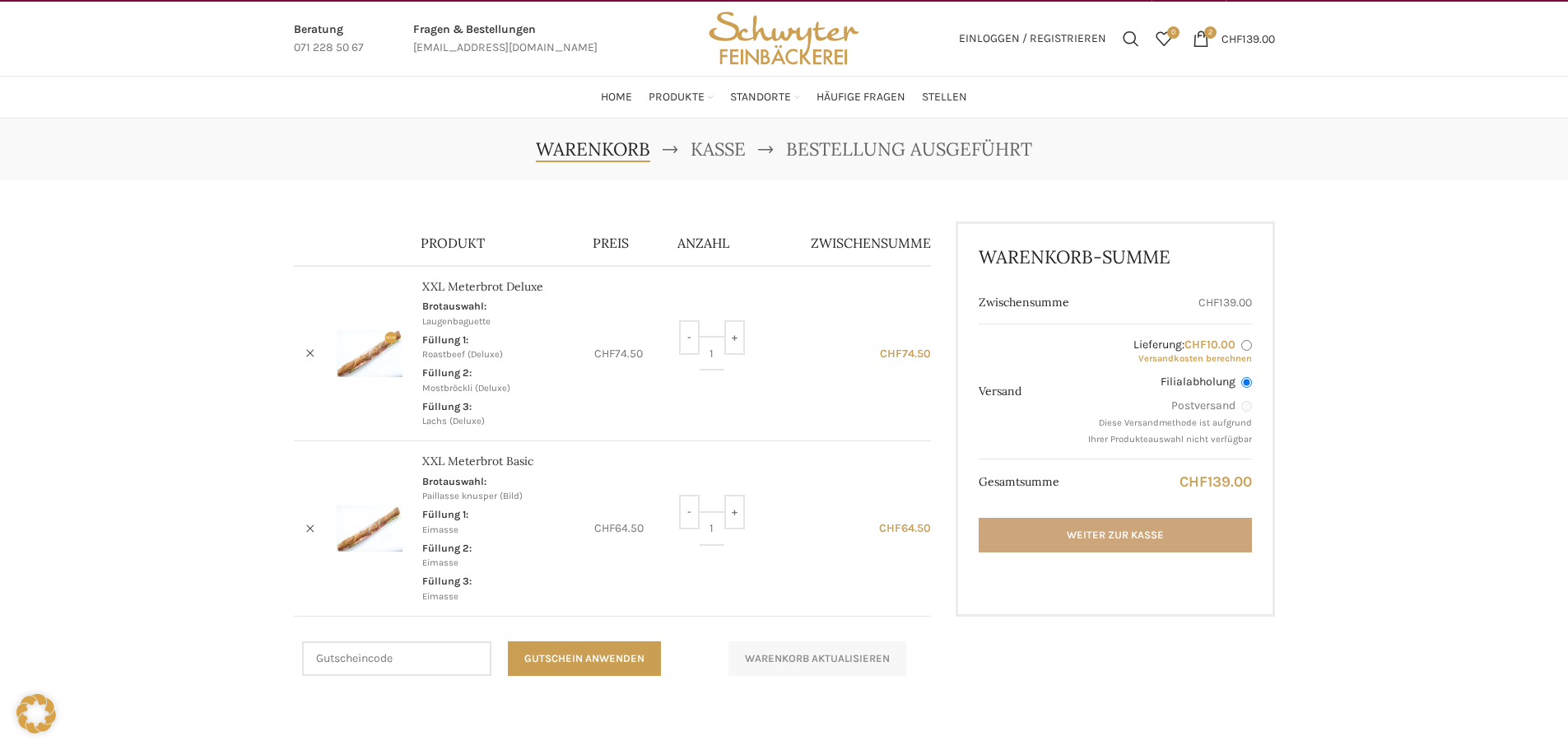
scroll to position [83, 0]
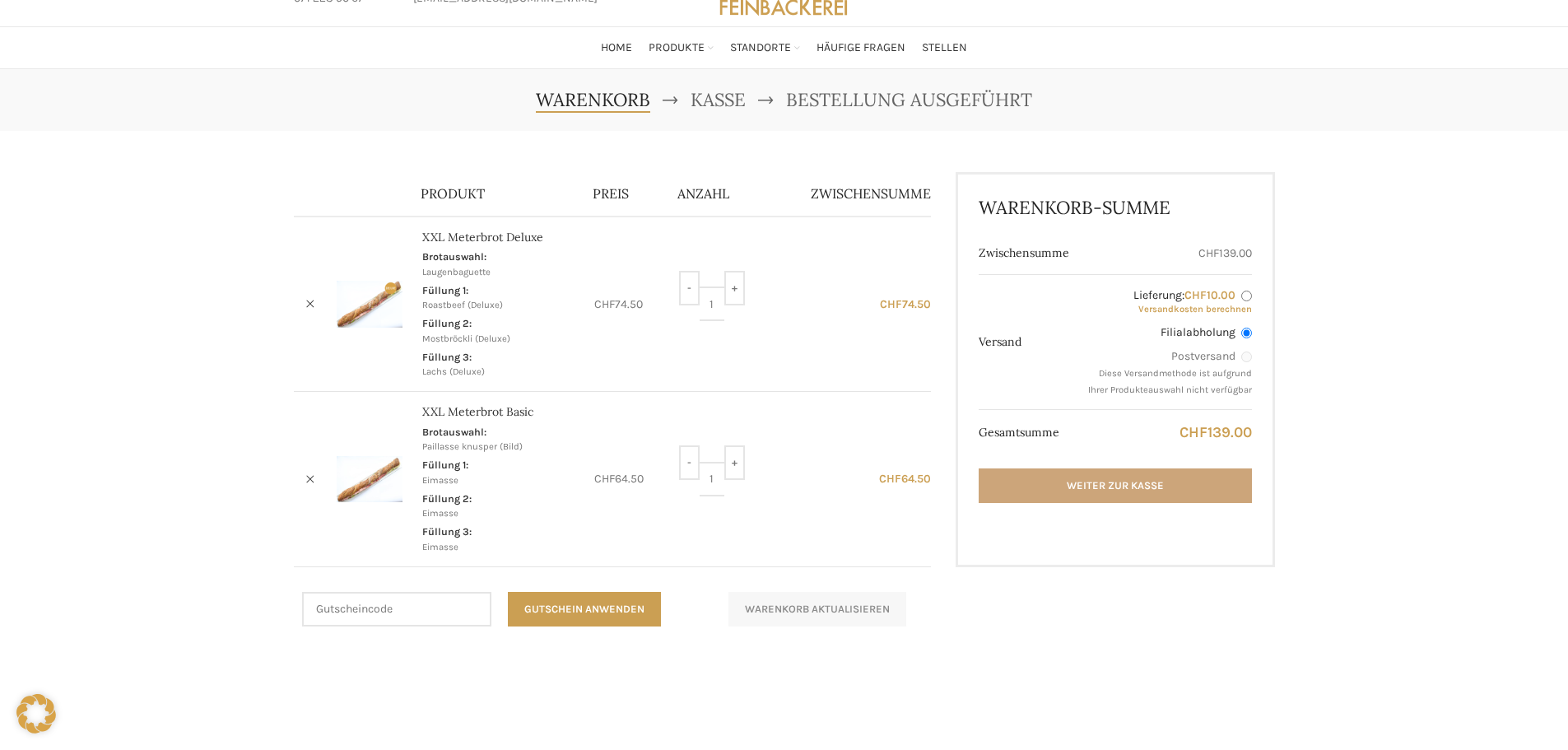
click at [1086, 482] on link "Weiter zur Kasse" at bounding box center [1115, 486] width 272 height 34
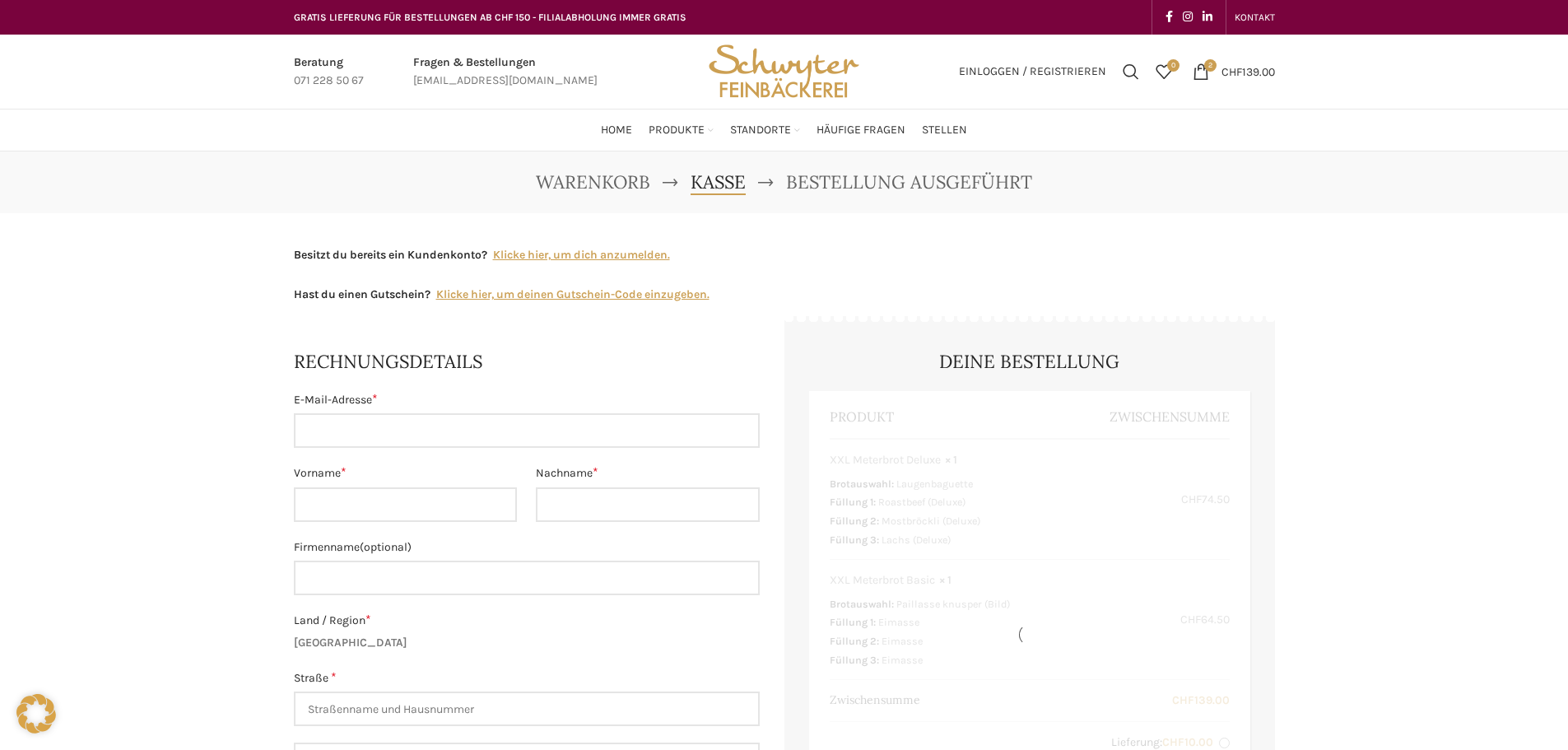
select select "SG"
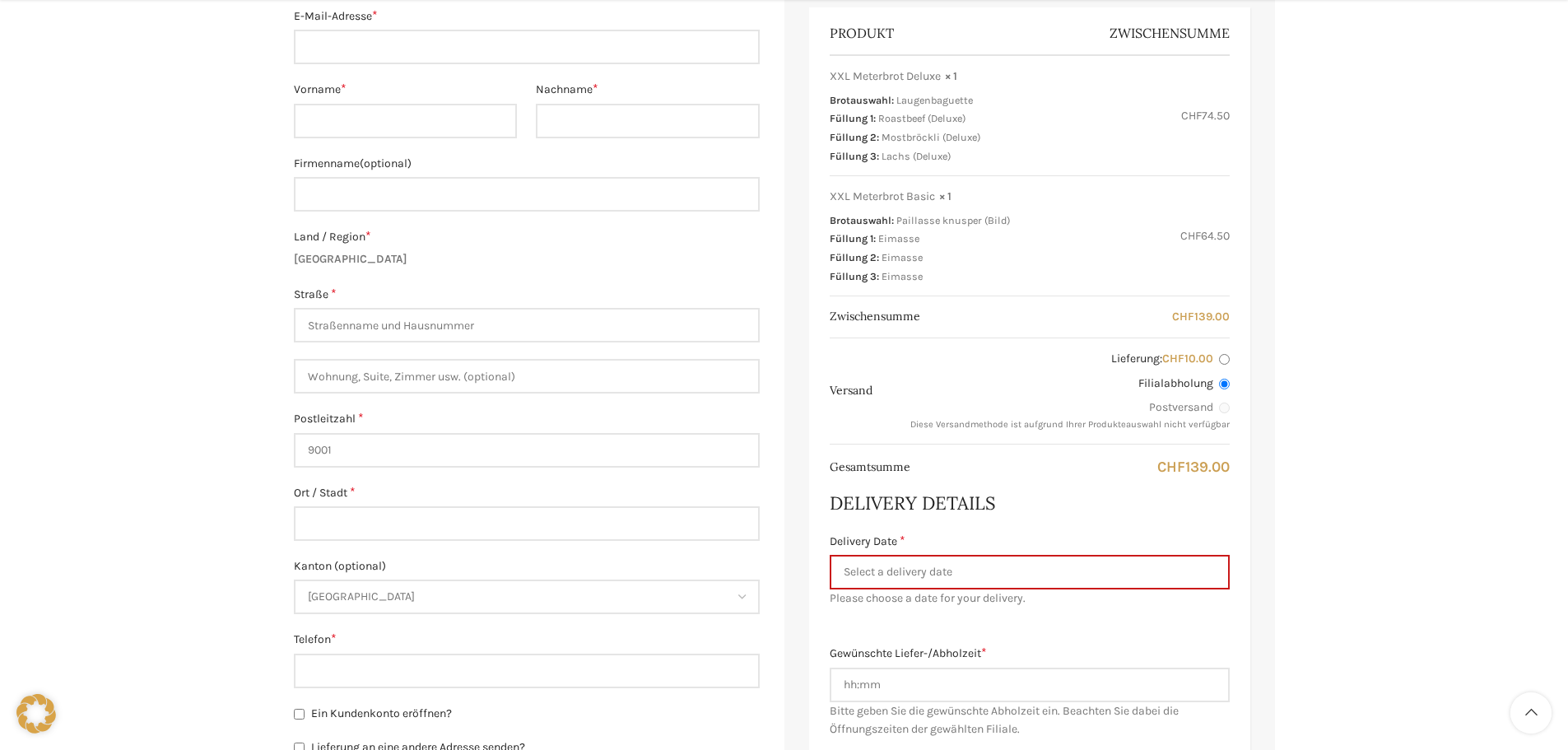
scroll to position [412, 0]
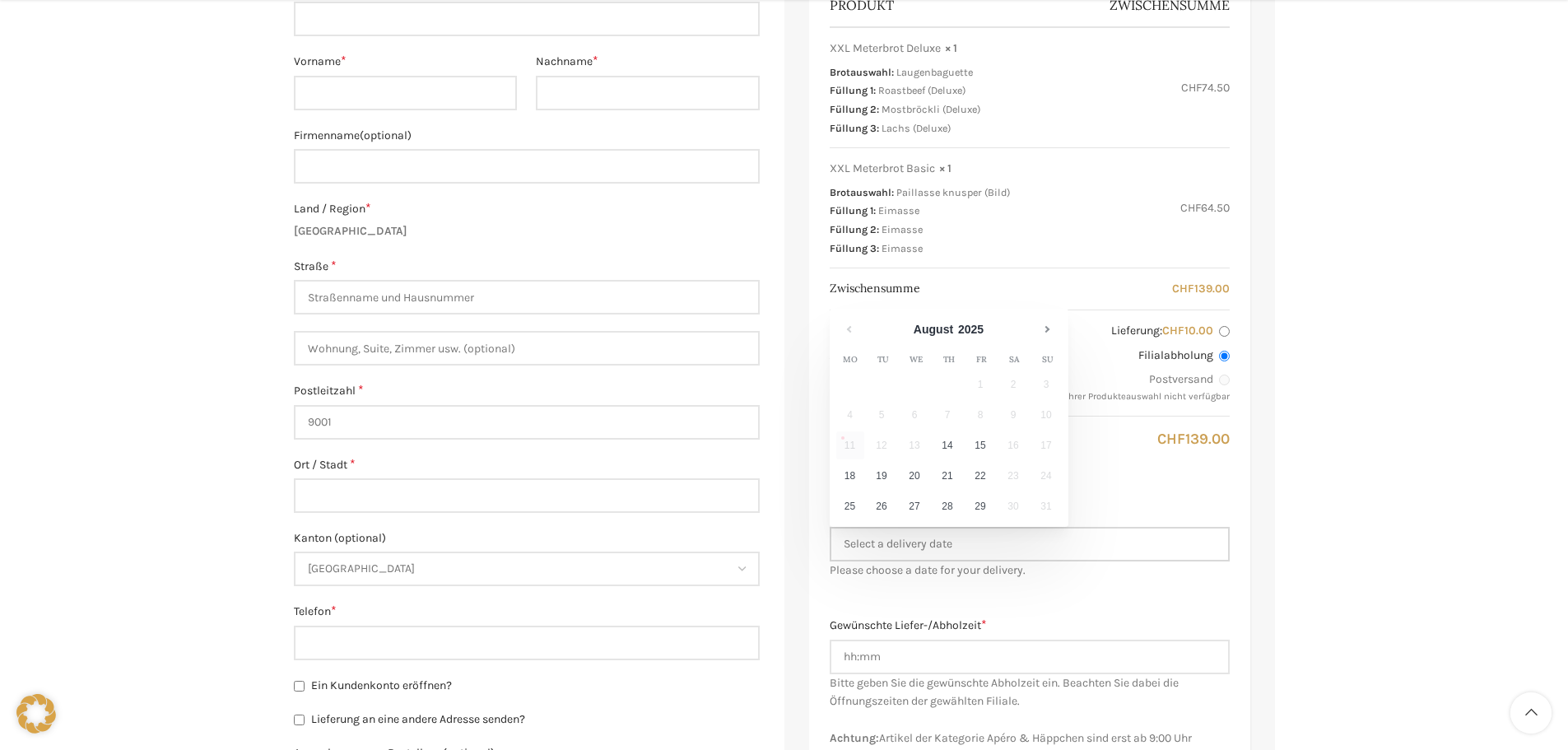
click at [930, 546] on input "Delivery Date *" at bounding box center [1030, 545] width 400 height 34
click at [887, 509] on link "26" at bounding box center [881, 506] width 30 height 28
type input "[DATE]"
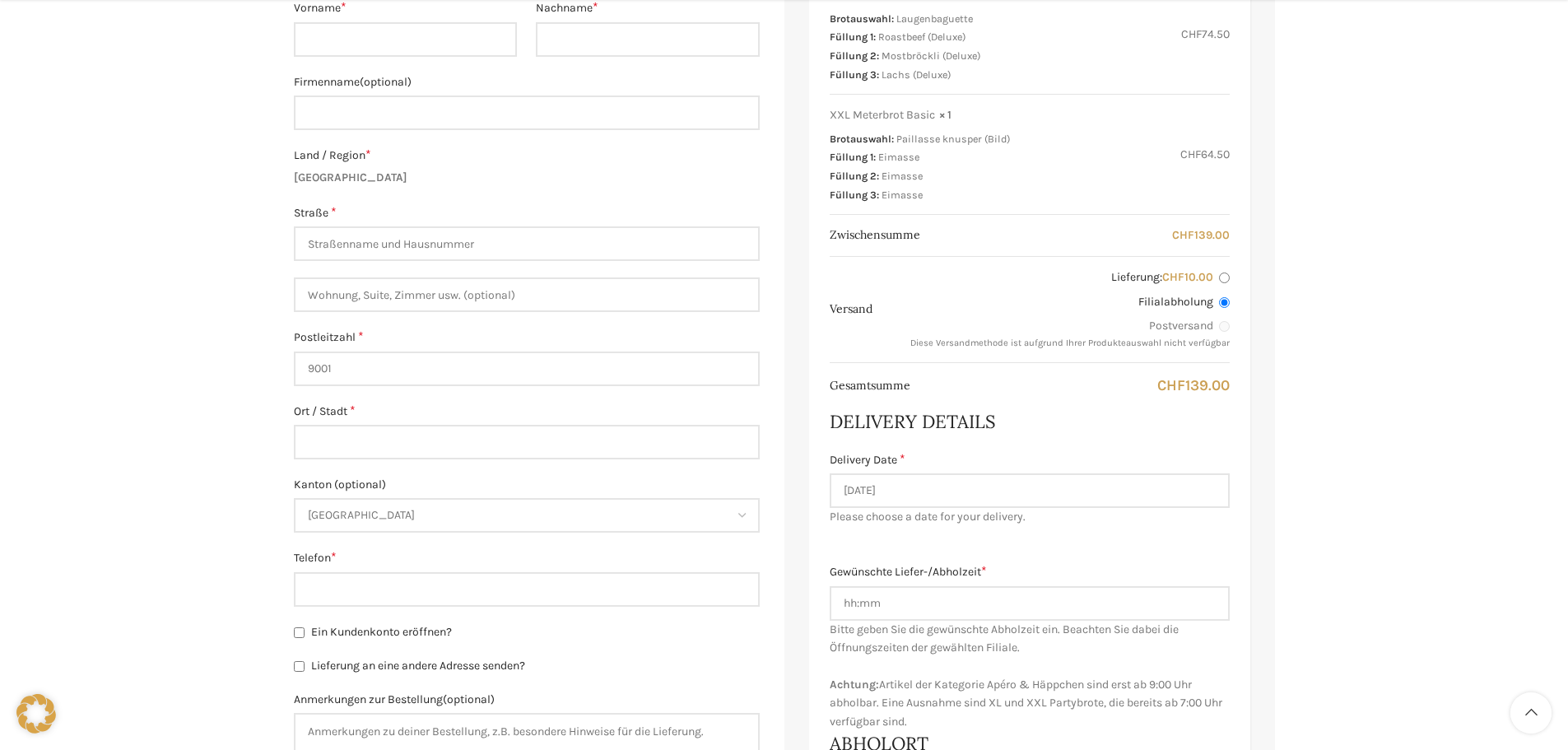
scroll to position [494, 0]
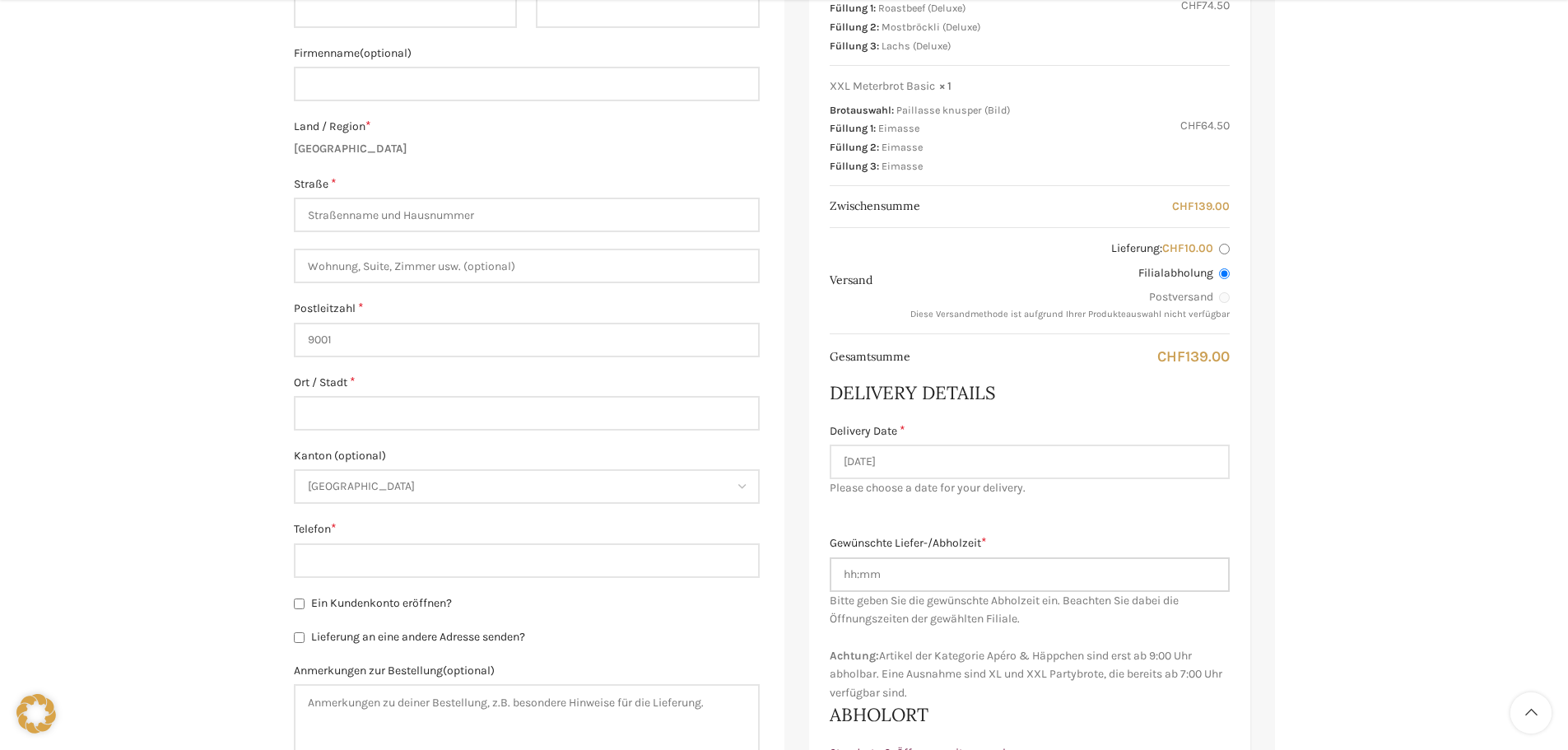
click at [905, 584] on input "Gewünschte Liefer-/Abholzeit *" at bounding box center [1030, 575] width 400 height 34
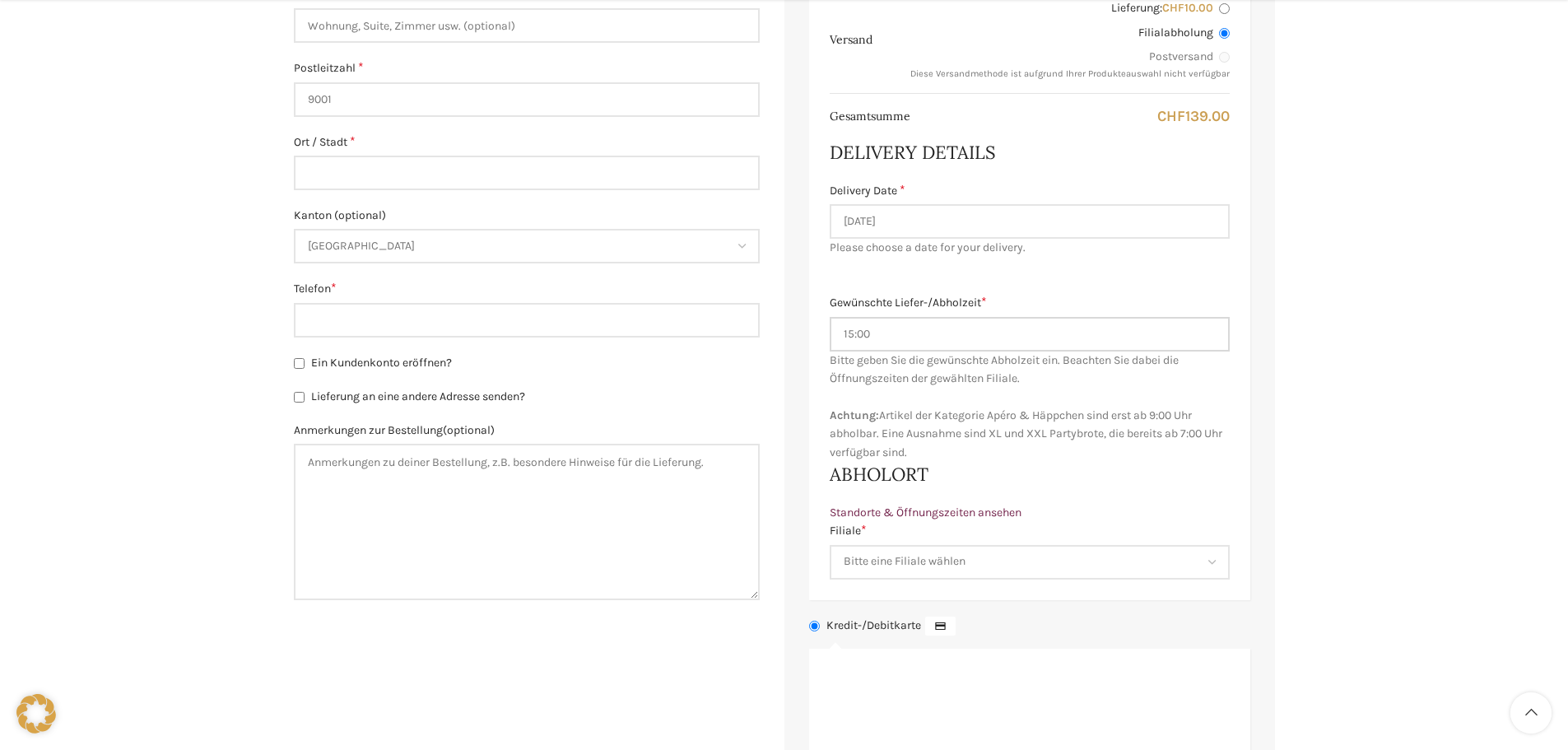
scroll to position [741, 0]
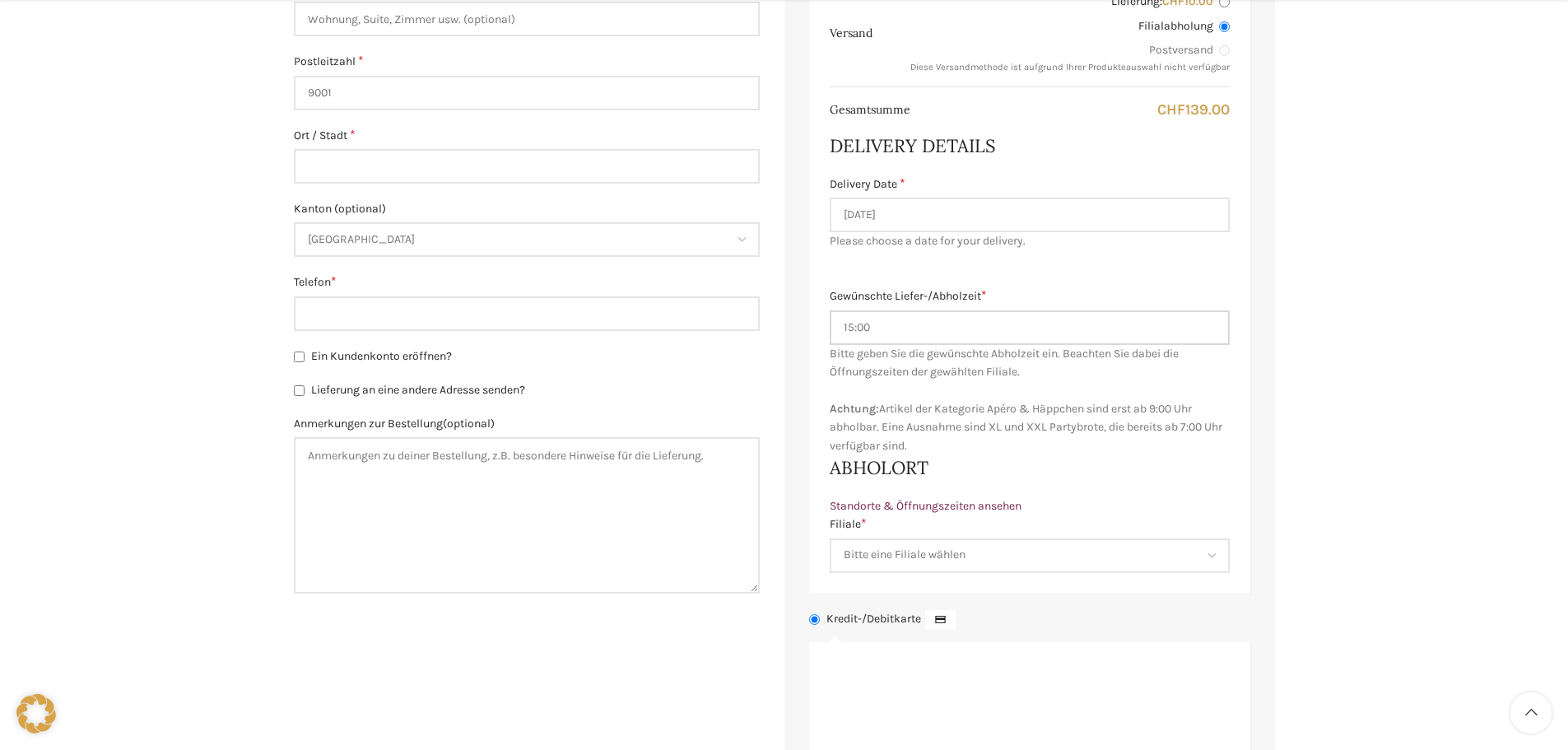
type input "15:00"
click at [936, 566] on select "Bitte eine Filiale wählen Backstube Schuppis Neugasse Lindenpark Bahnhof St. Ga…" at bounding box center [1030, 556] width 400 height 34
select select "11681"
click at [830, 539] on select "Bitte eine Filiale wählen Backstube Schuppis Neugasse Lindenpark Bahnhof St. Ga…" at bounding box center [1030, 556] width 400 height 34
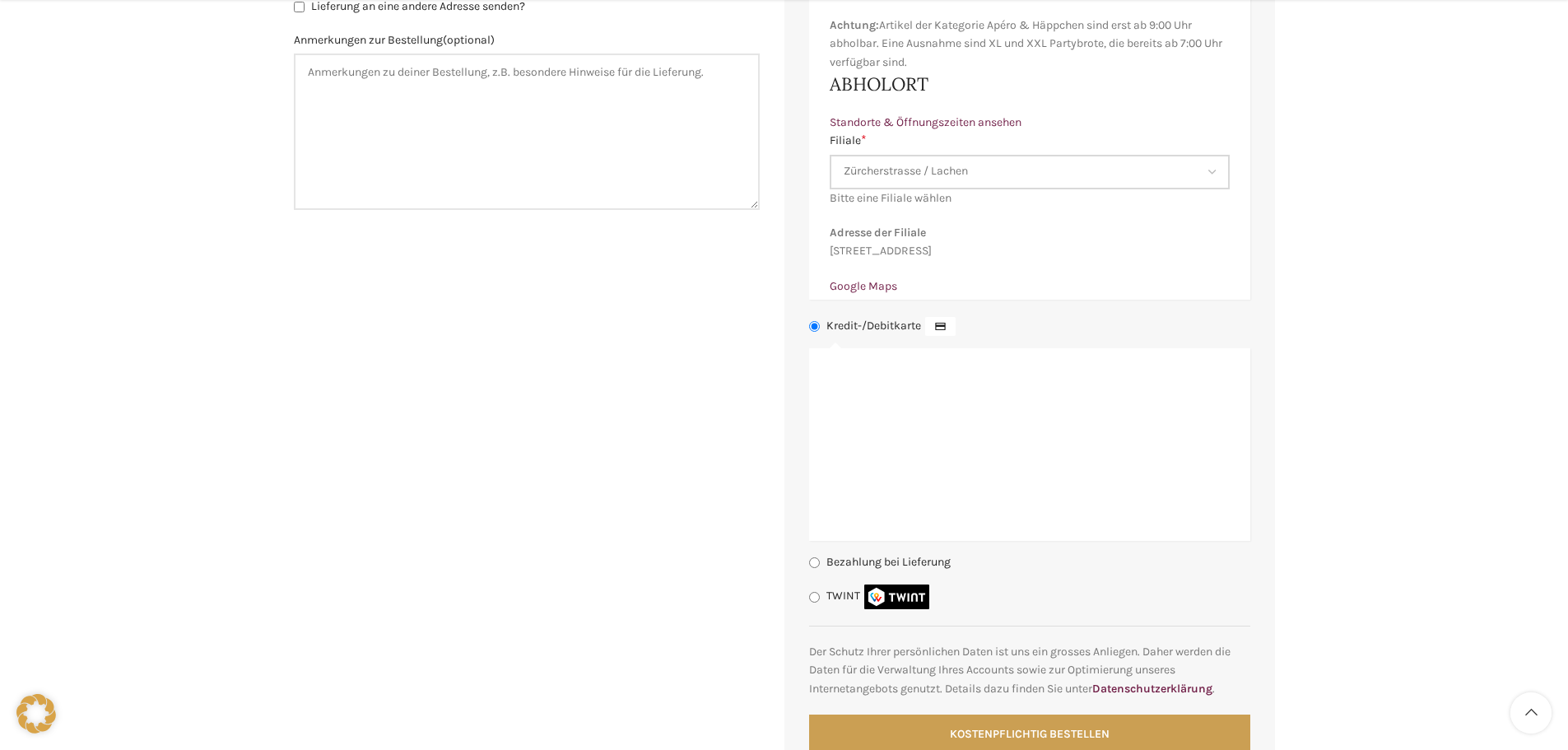
scroll to position [1153, 0]
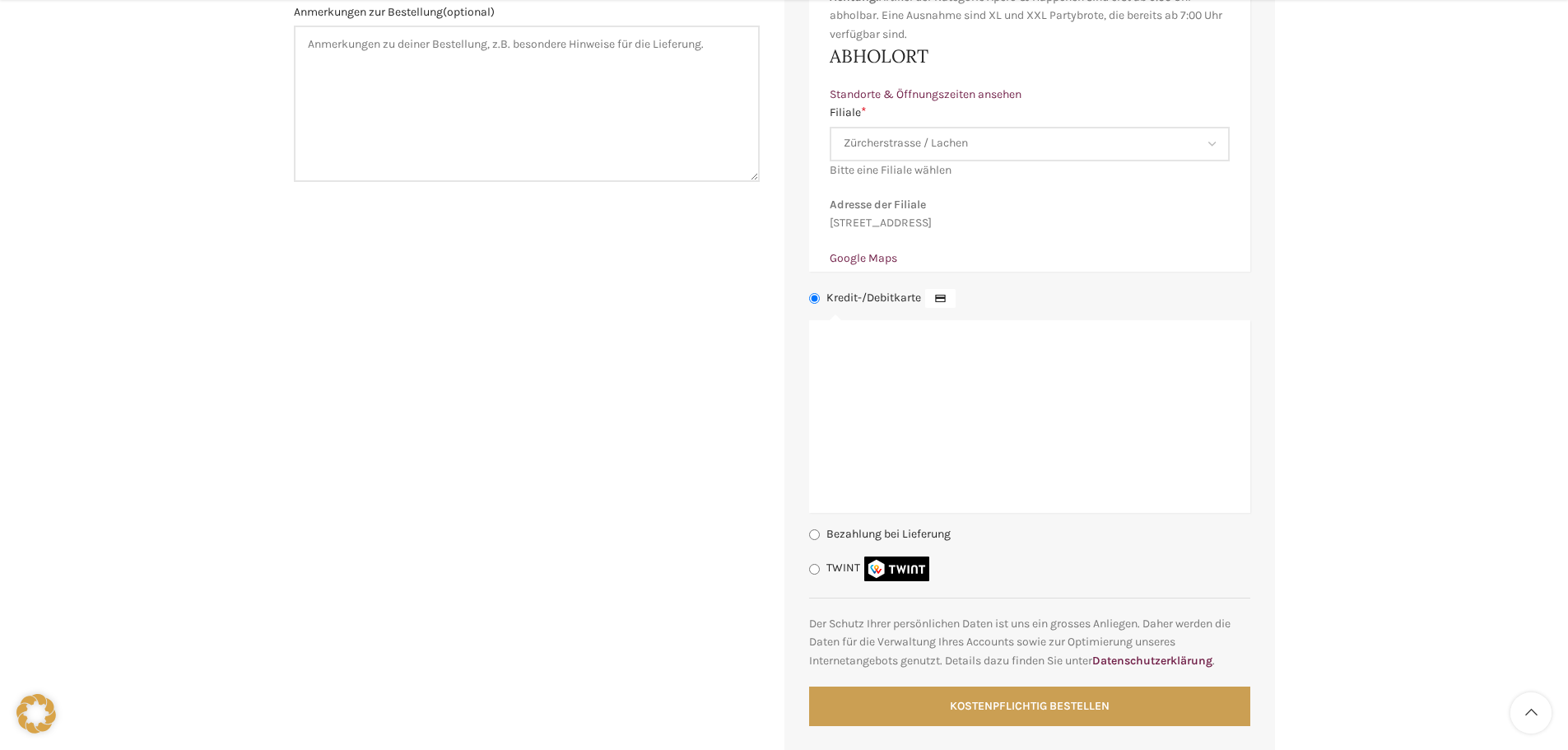
click at [852, 542] on label "Bezahlung bei Lieferung" at bounding box center [888, 534] width 124 height 14
click at [820, 541] on input "Bezahlung bei Lieferung" at bounding box center [814, 534] width 10 height 10
radio input "true"
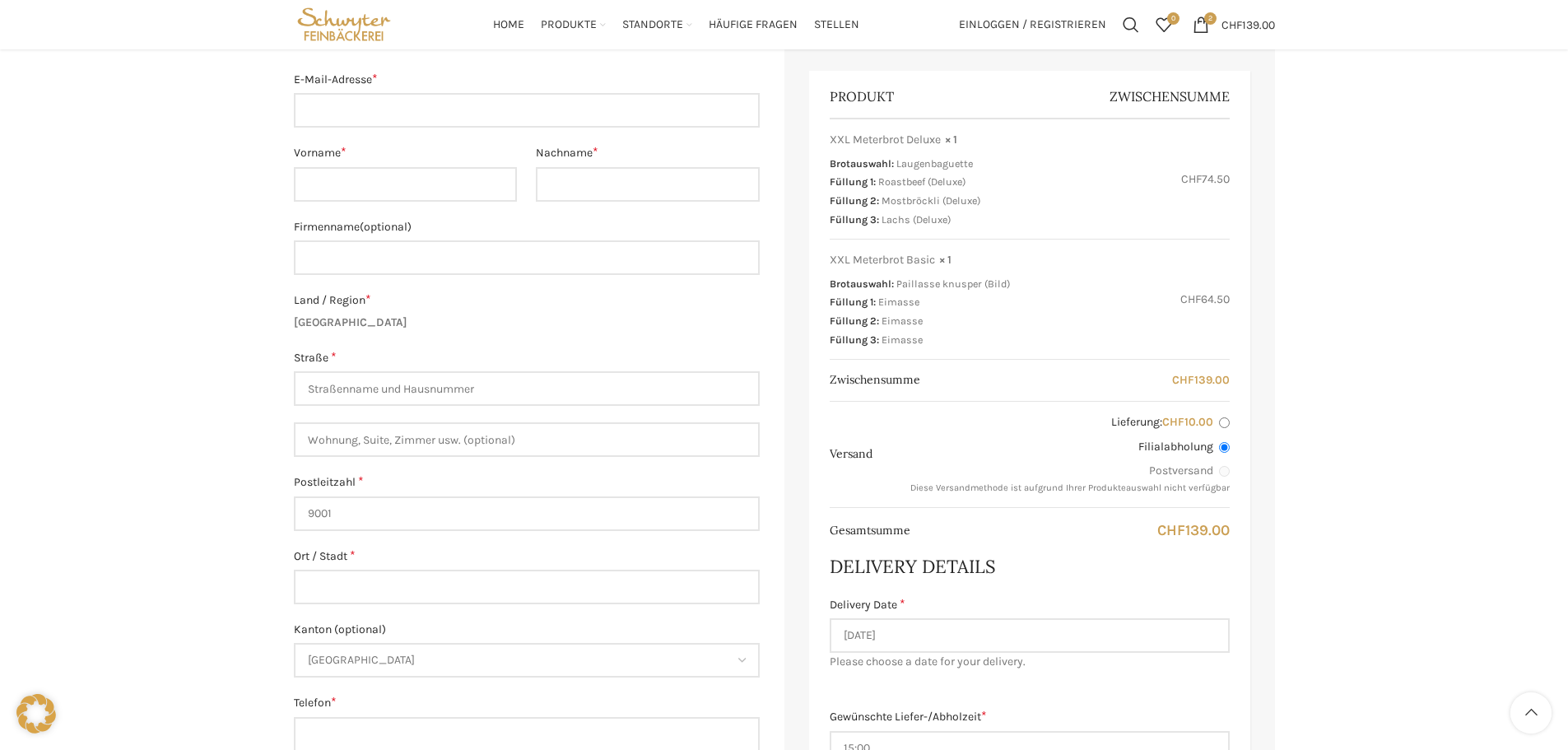
scroll to position [165, 0]
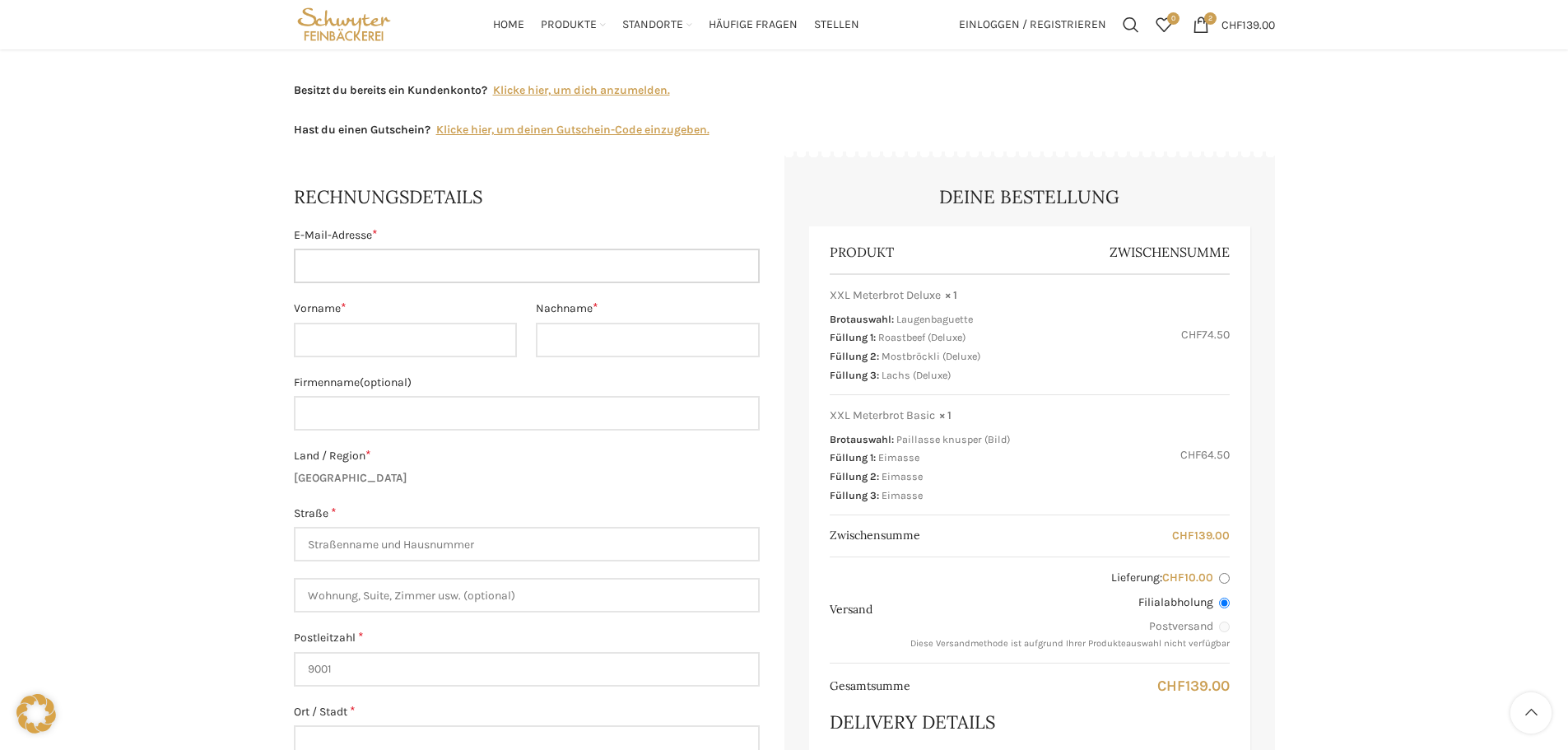
click at [402, 256] on input "E-Mail-Adresse *" at bounding box center [526, 266] width 466 height 34
type input "[EMAIL_ADDRESS][DOMAIN_NAME]"
type input "Ilir"
type input "Mustafa"
type input "St. [STREET_ADDRESS]"
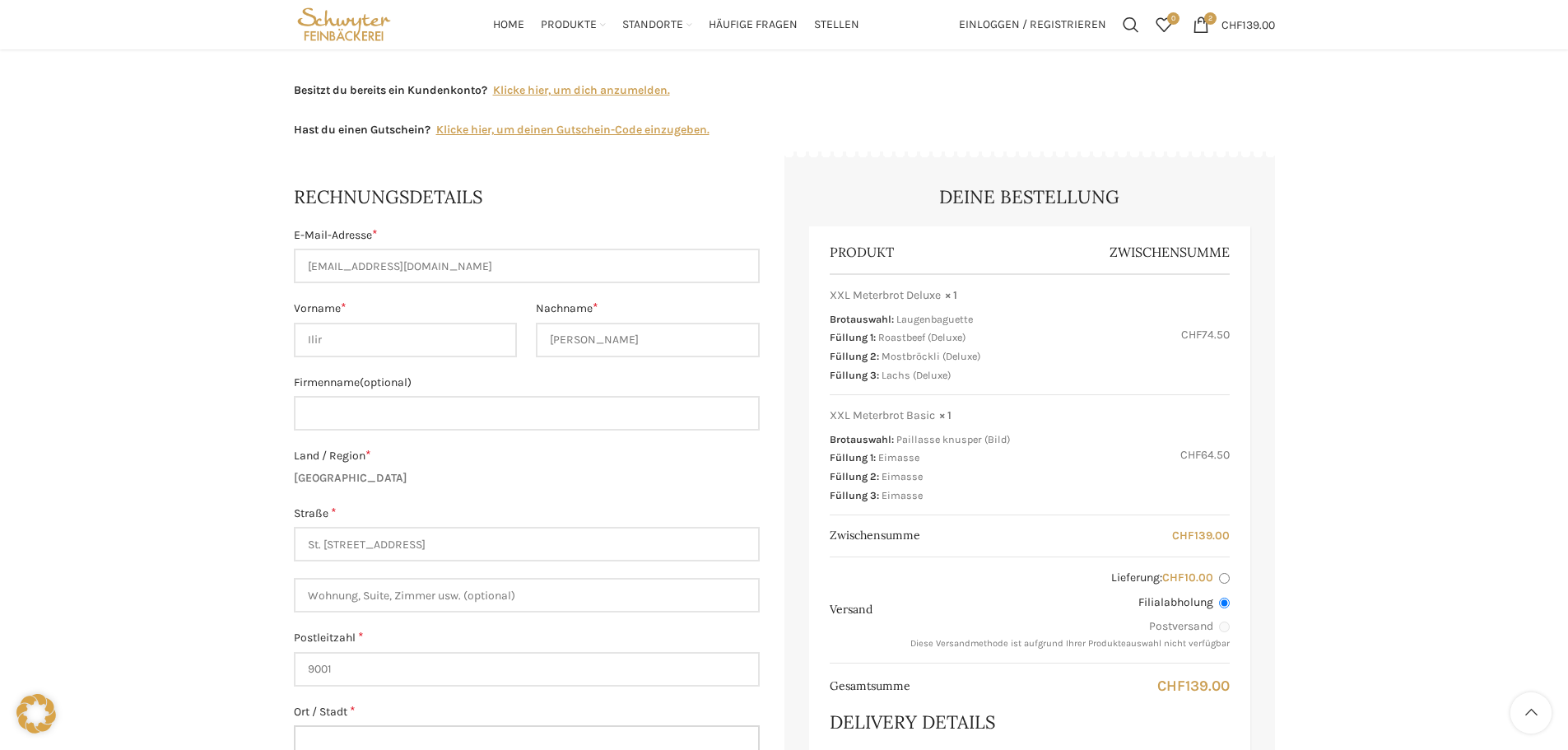
type input "Goldach"
type input "[PHONE_NUMBER]"
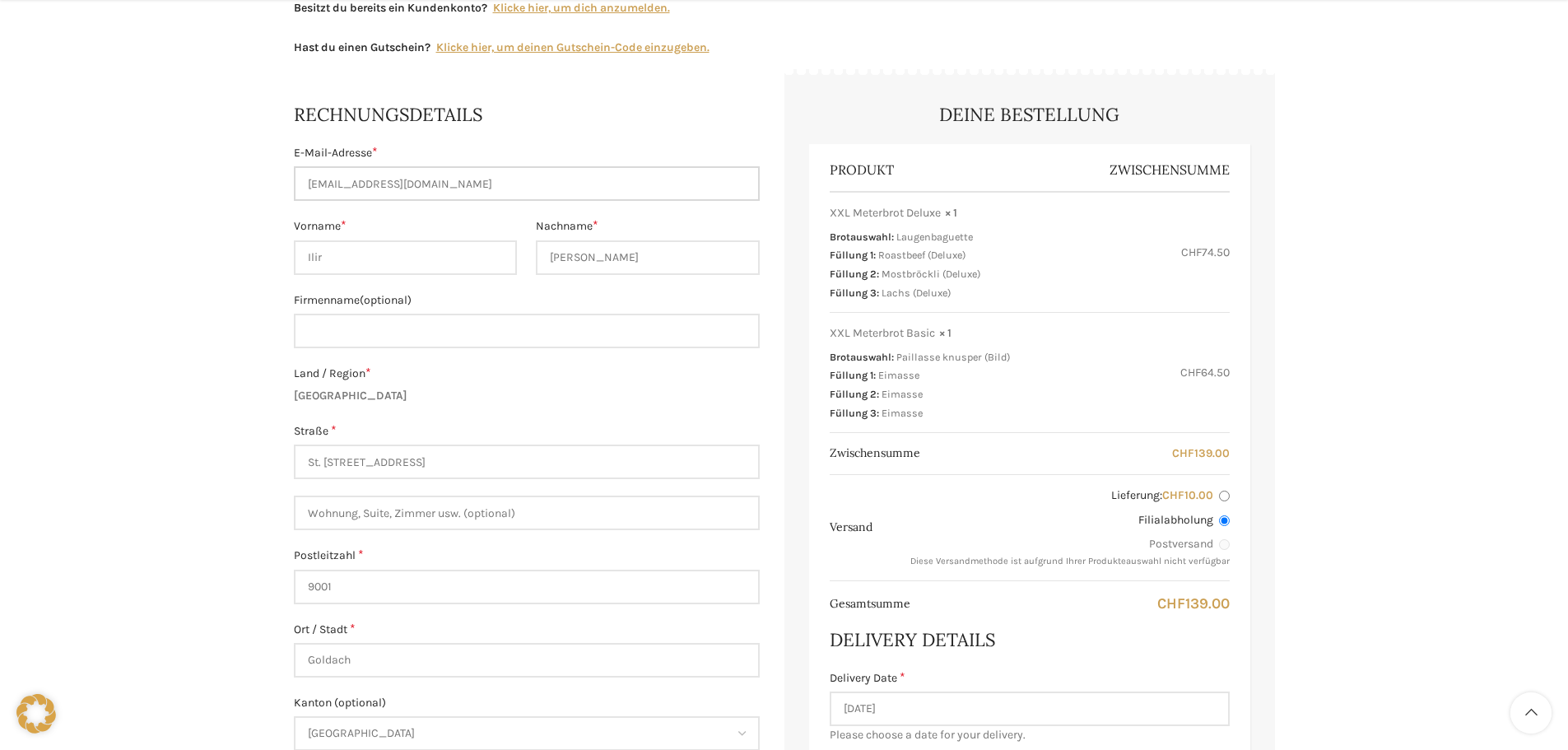
scroll to position [329, 0]
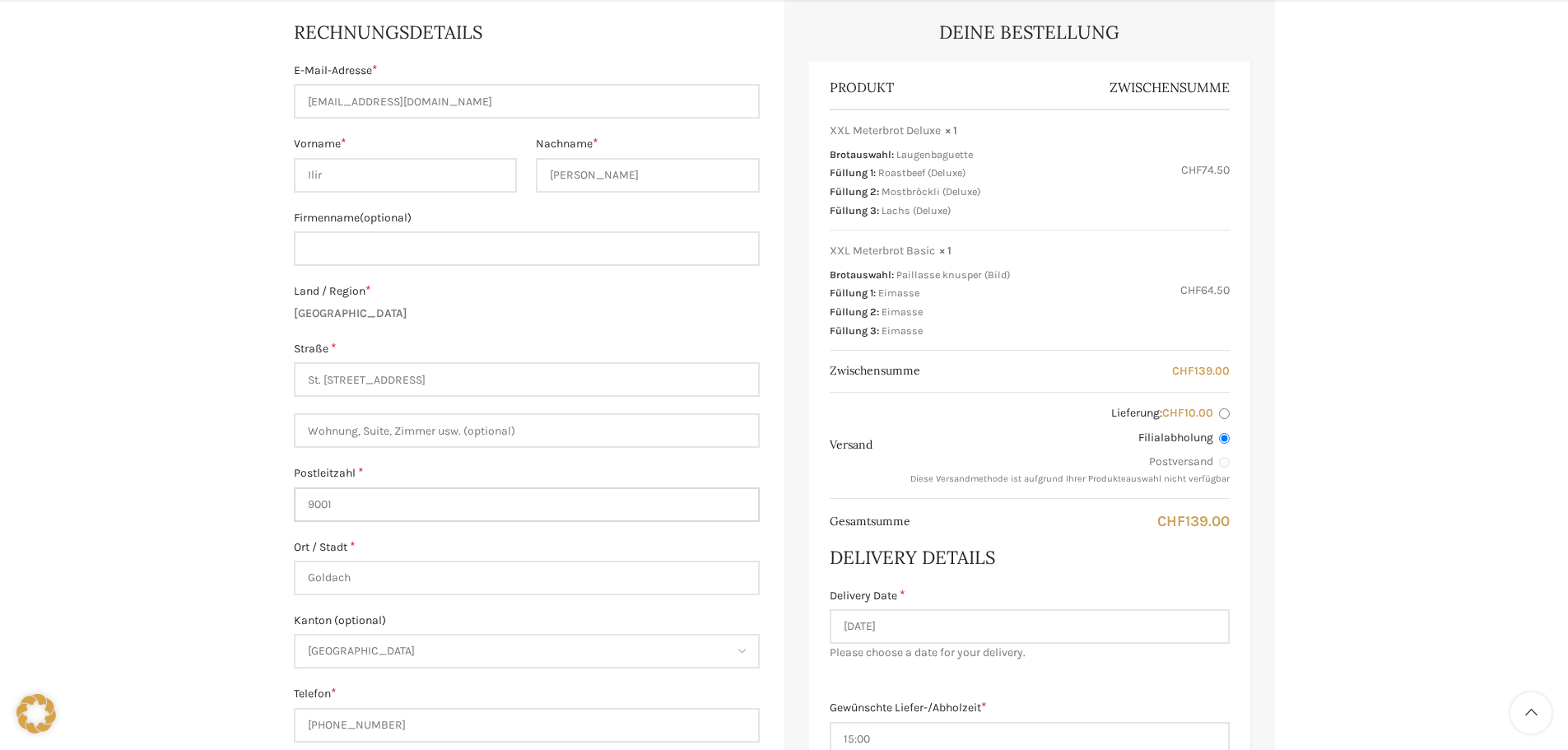
click at [352, 509] on input "9001" at bounding box center [526, 505] width 466 height 34
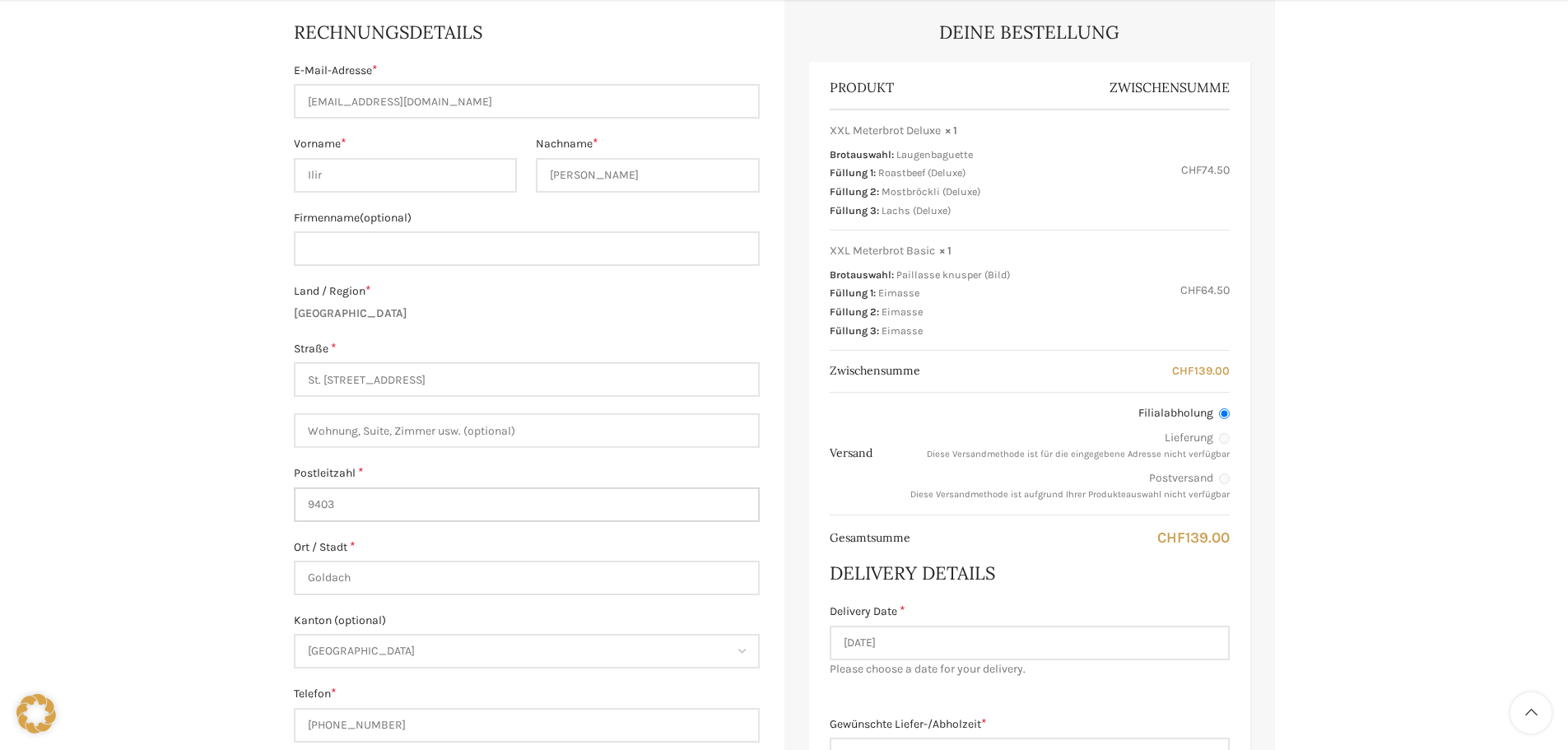
type input "9403"
click at [203, 541] on div "Warenkorb Kasse Bestellung ausgeführt Besitzt du bereits ein Kundenkonto? Klick…" at bounding box center [784, 658] width 1568 height 1672
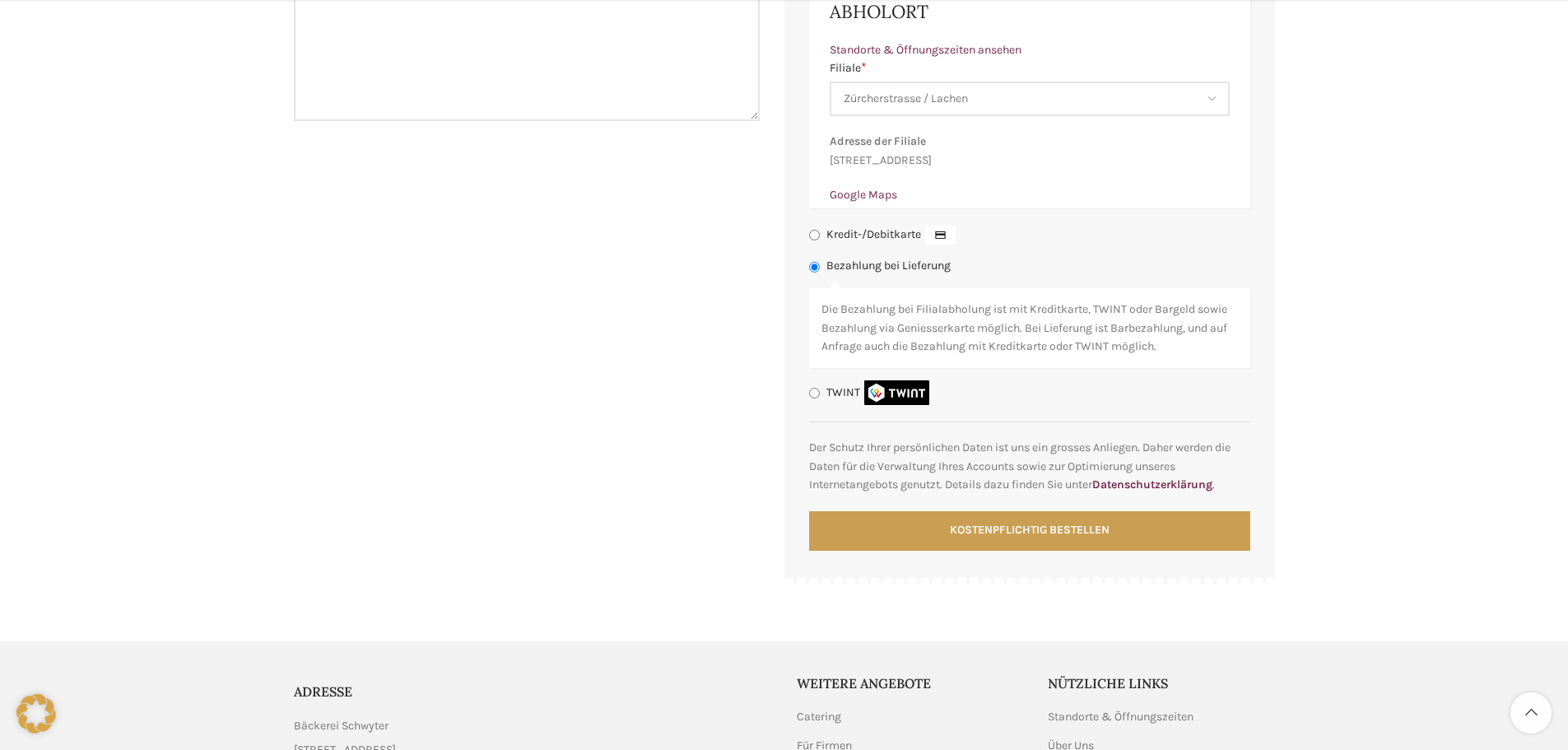
scroll to position [1235, 0]
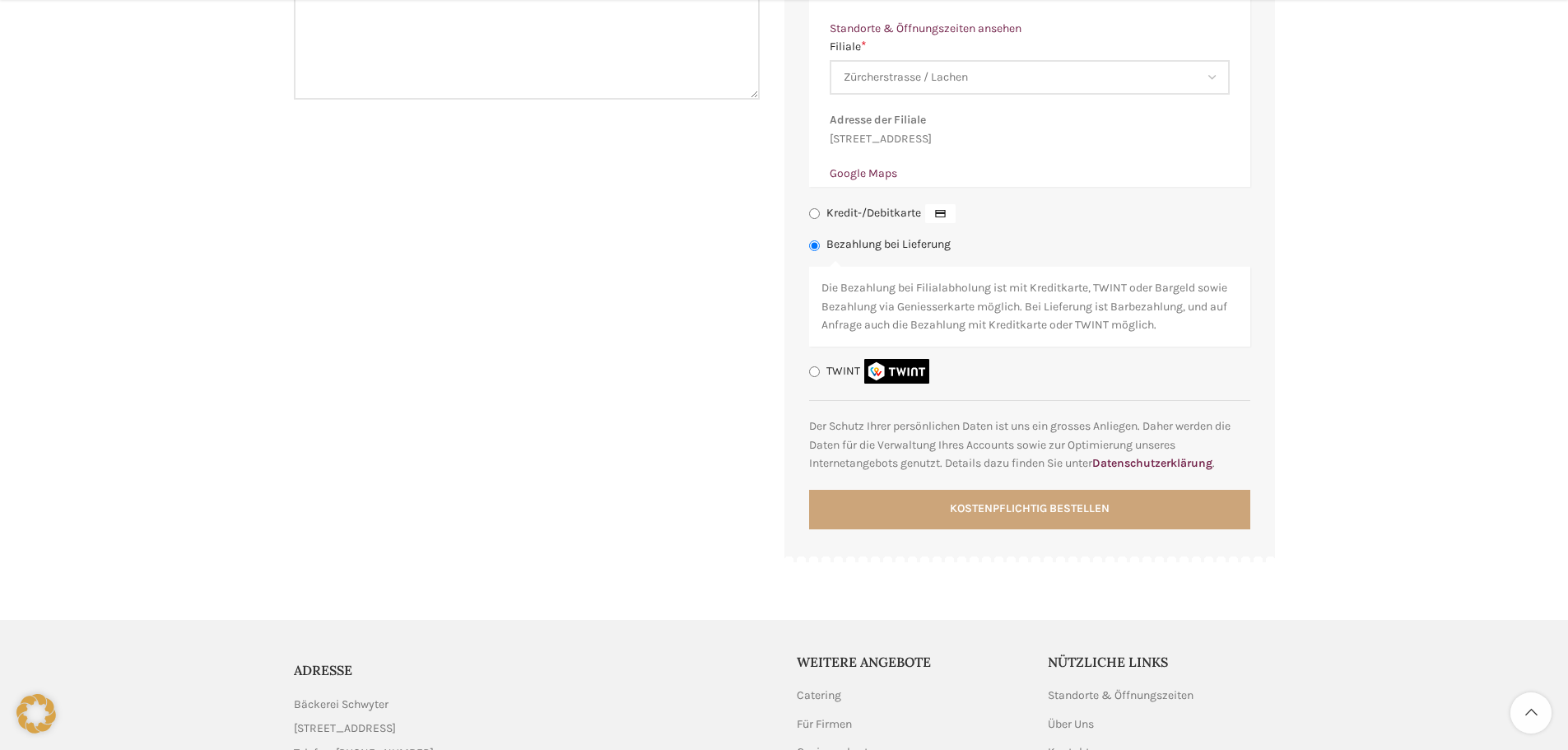
click at [1006, 529] on button "Kostenpflichtig bestellen" at bounding box center [1030, 510] width 441 height 40
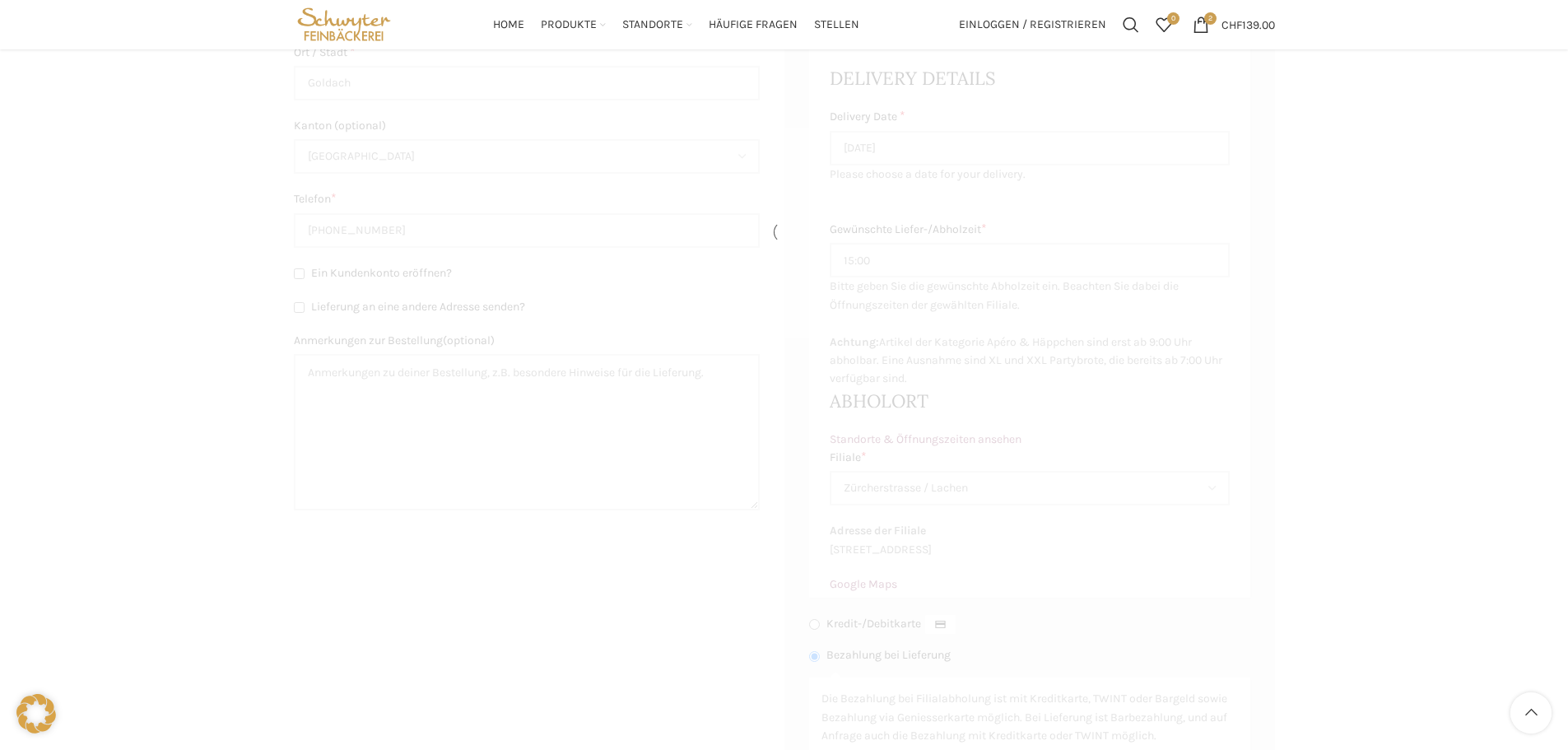
scroll to position [824, 0]
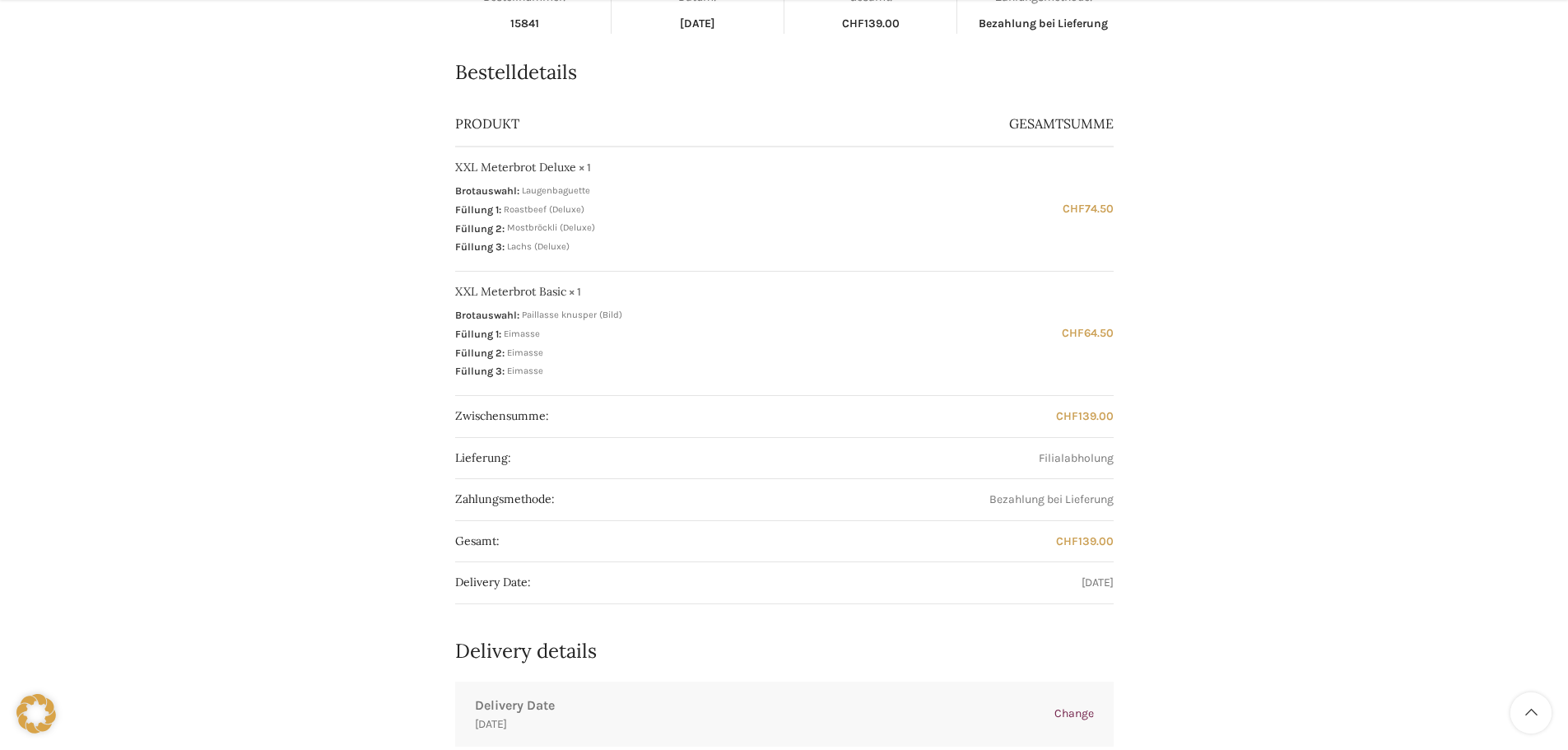
scroll to position [412, 0]
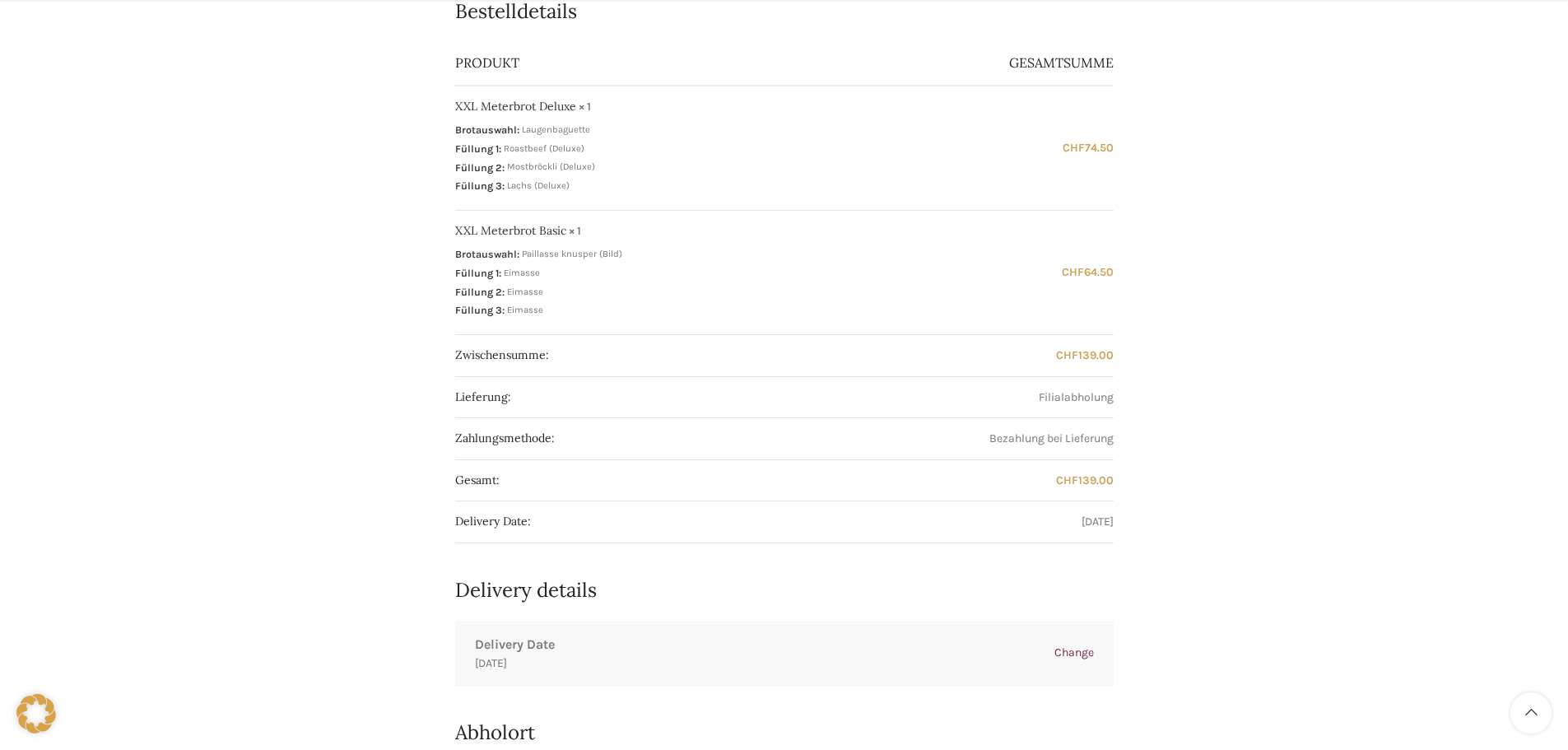
click at [1200, 532] on div "Vielen Dank. Deine Bestellung ist eingegangen. Bestellnummer: 15841 Datum: [DAT…" at bounding box center [784, 505] width 981 height 1342
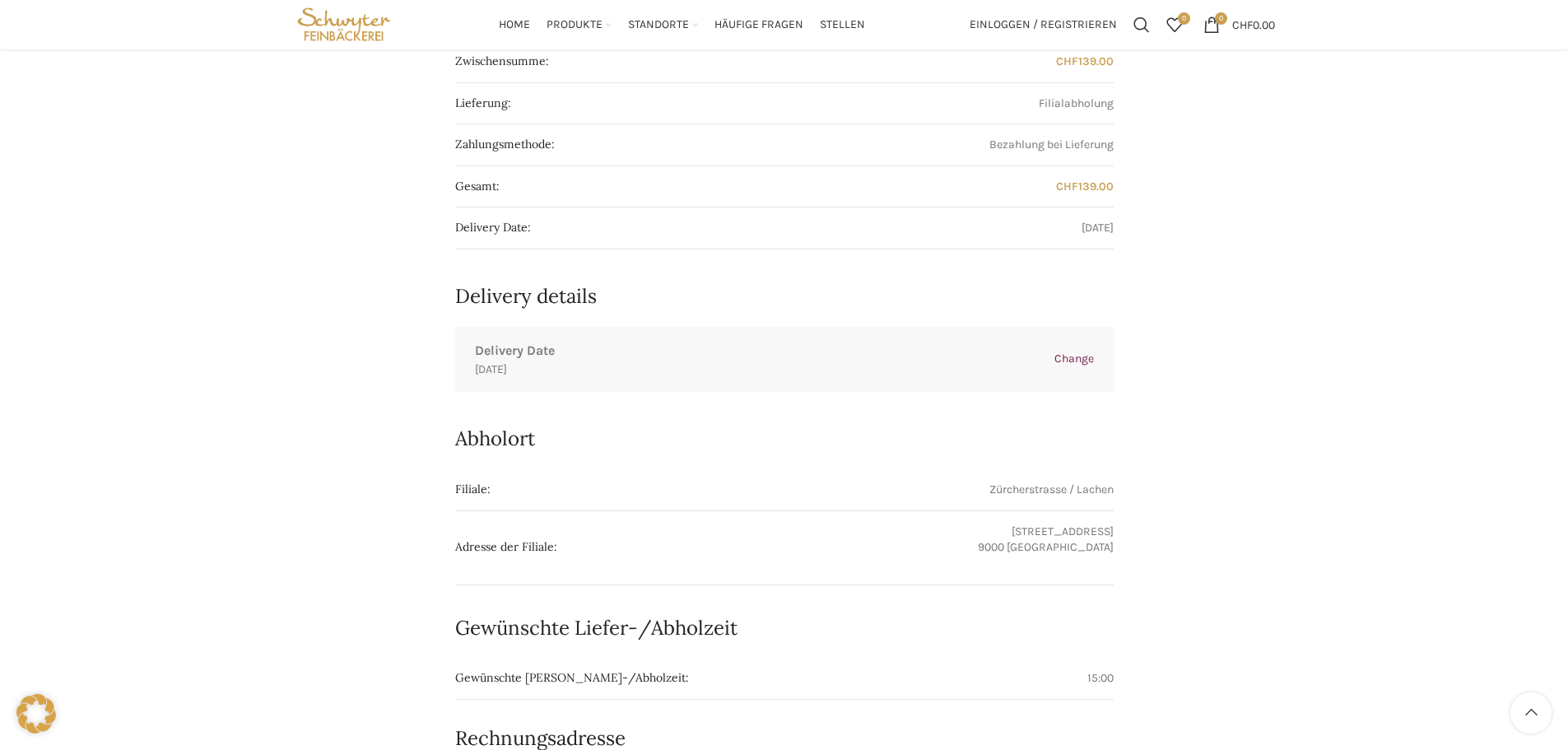
scroll to position [0, 0]
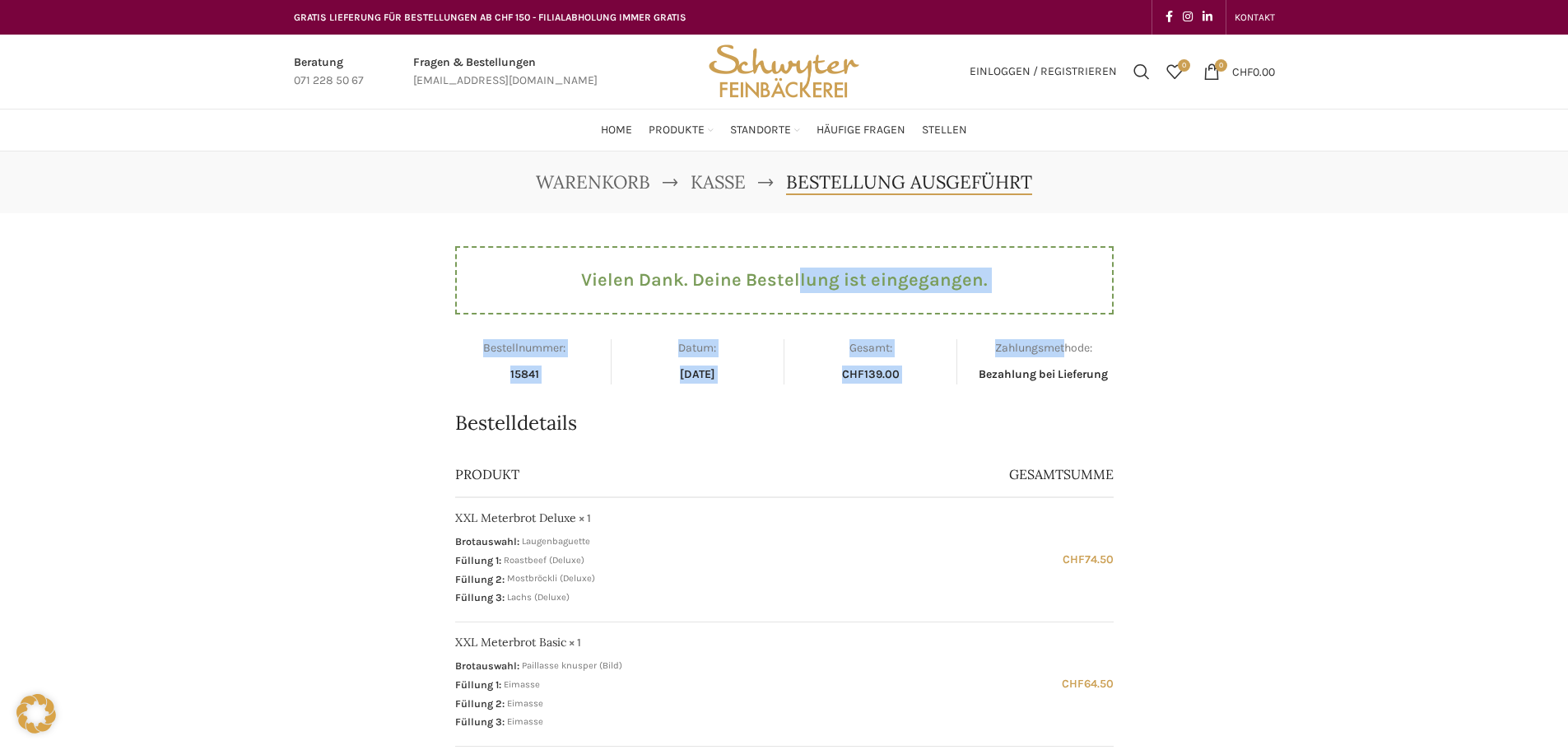
drag, startPoint x: 854, startPoint y: 294, endPoint x: 1185, endPoint y: 354, distance: 336.4
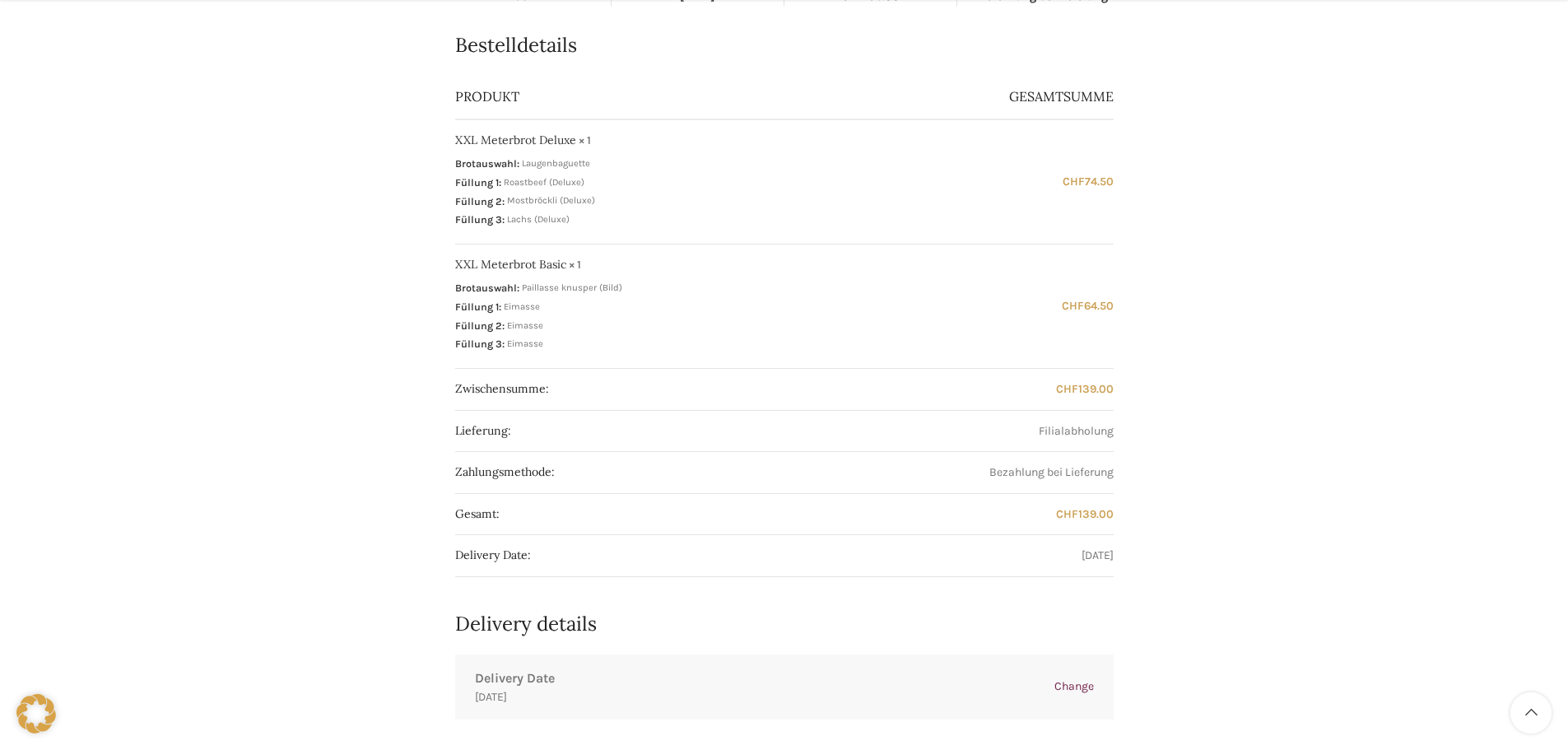
scroll to position [412, 0]
